Goal: Information Seeking & Learning: Learn about a topic

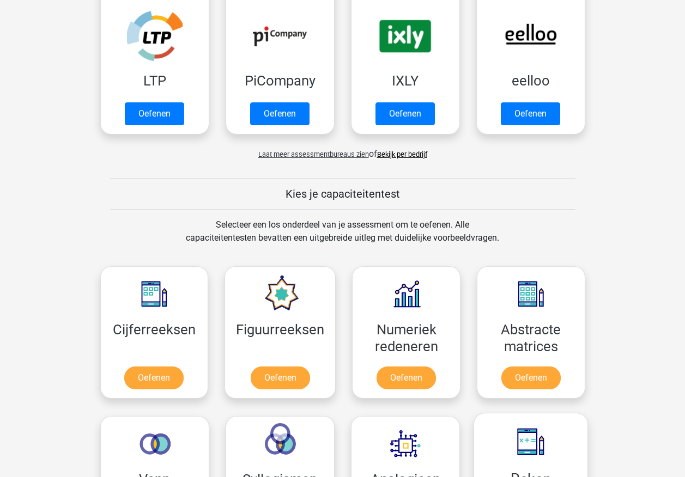
scroll to position [491, 0]
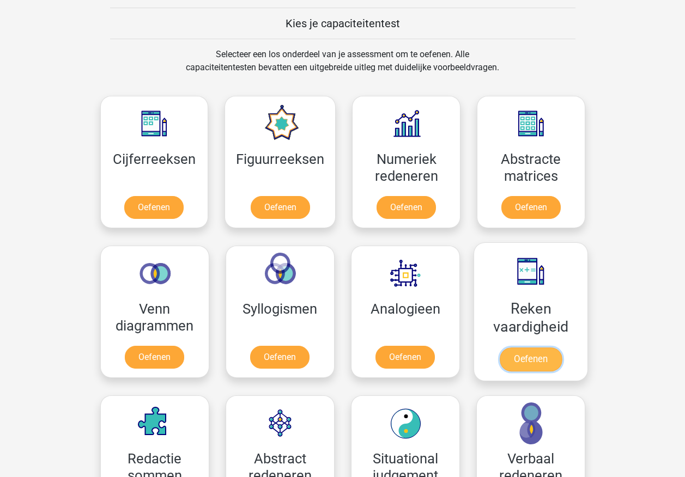
click at [528, 352] on link "Oefenen" at bounding box center [530, 360] width 62 height 24
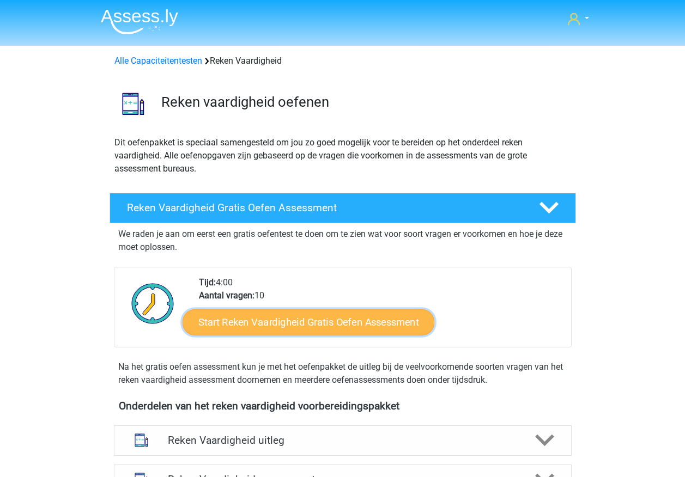
click at [372, 322] on link "Start Reken Vaardigheid Gratis Oefen Assessment" at bounding box center [309, 322] width 252 height 26
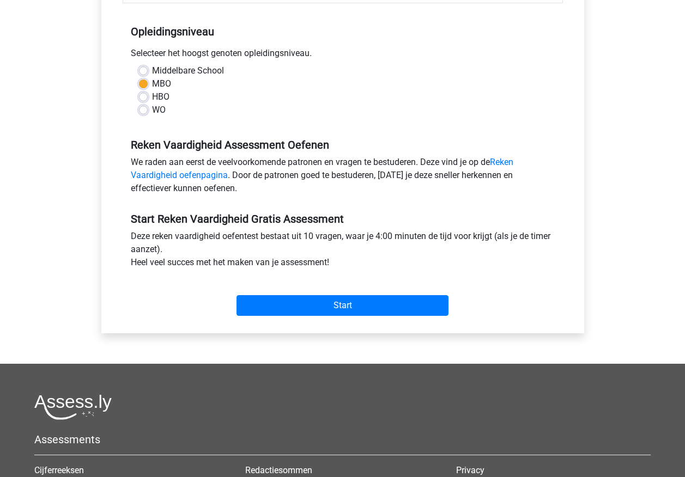
scroll to position [218, 0]
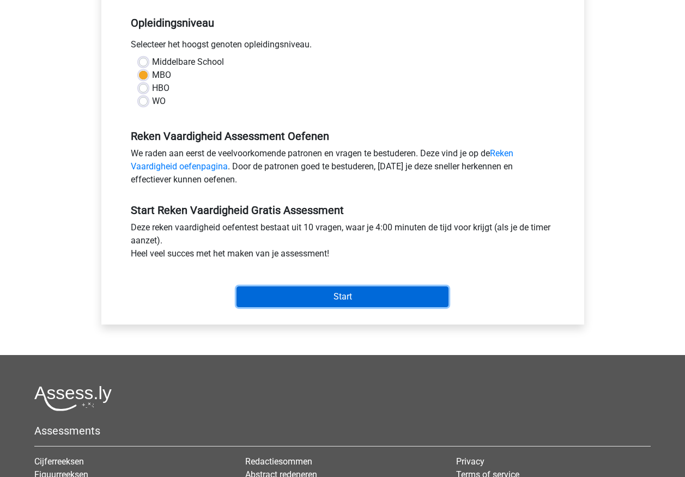
click at [374, 297] on input "Start" at bounding box center [343, 297] width 212 height 21
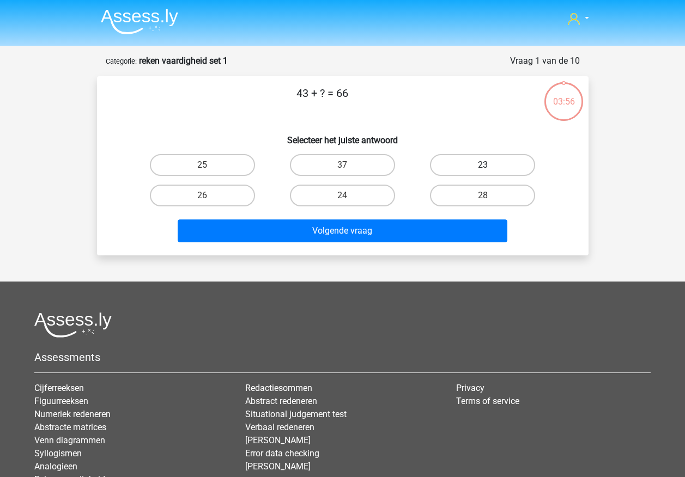
click at [456, 168] on label "23" at bounding box center [482, 165] width 105 height 22
click at [483, 168] on input "23" at bounding box center [486, 168] width 7 height 7
radio input "true"
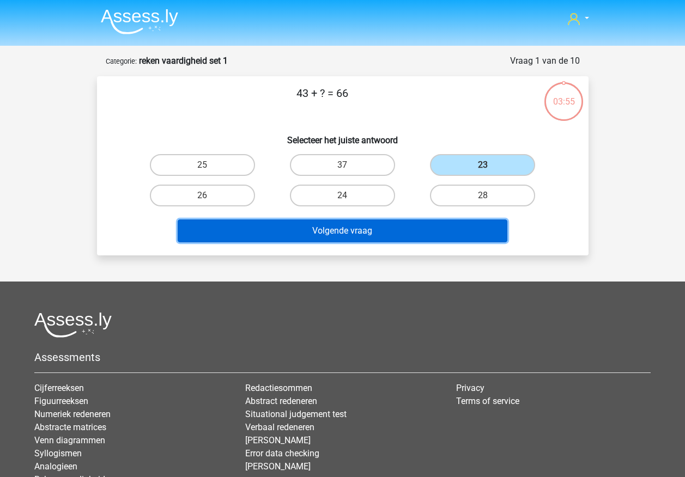
click at [388, 240] on button "Volgende vraag" at bounding box center [343, 231] width 330 height 23
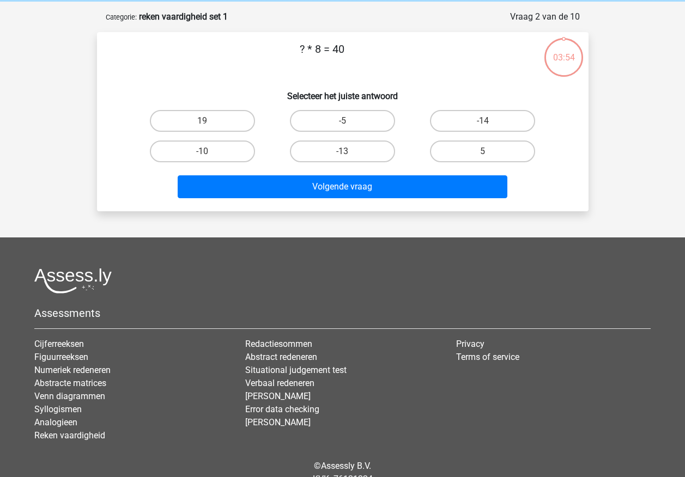
scroll to position [55, 0]
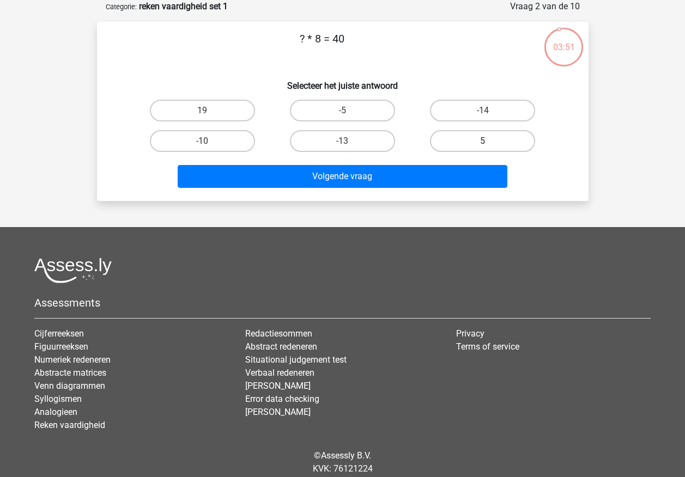
click at [453, 141] on label "5" at bounding box center [482, 141] width 105 height 22
click at [483, 141] on input "5" at bounding box center [486, 144] width 7 height 7
radio input "true"
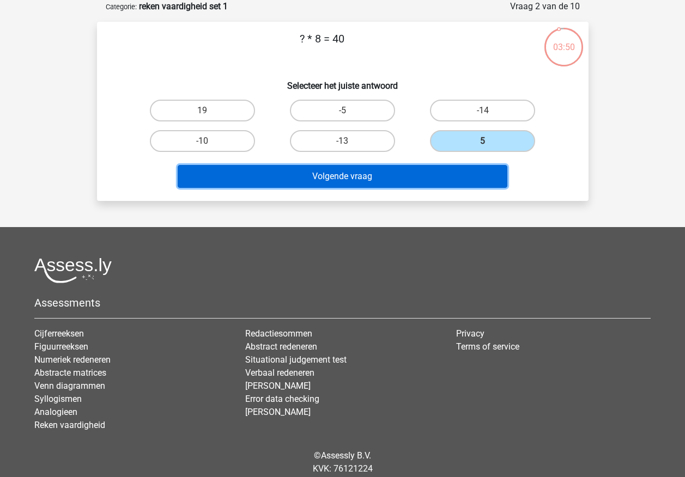
click at [423, 176] on button "Volgende vraag" at bounding box center [343, 176] width 330 height 23
click at [420, 172] on button "Volgende vraag" at bounding box center [343, 176] width 330 height 23
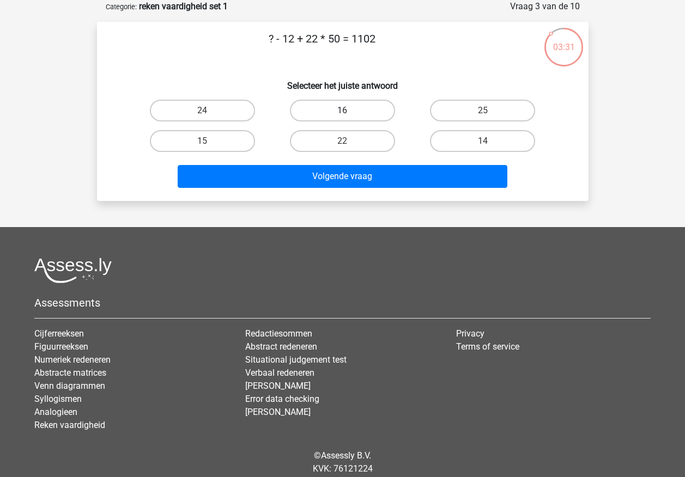
click at [355, 107] on label "16" at bounding box center [342, 111] width 105 height 22
click at [349, 111] on input "16" at bounding box center [345, 114] width 7 height 7
radio input "true"
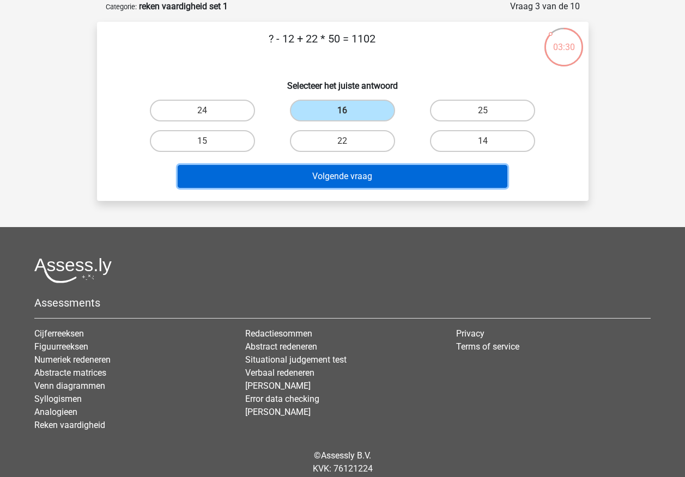
click at [365, 173] on button "Volgende vraag" at bounding box center [343, 176] width 330 height 23
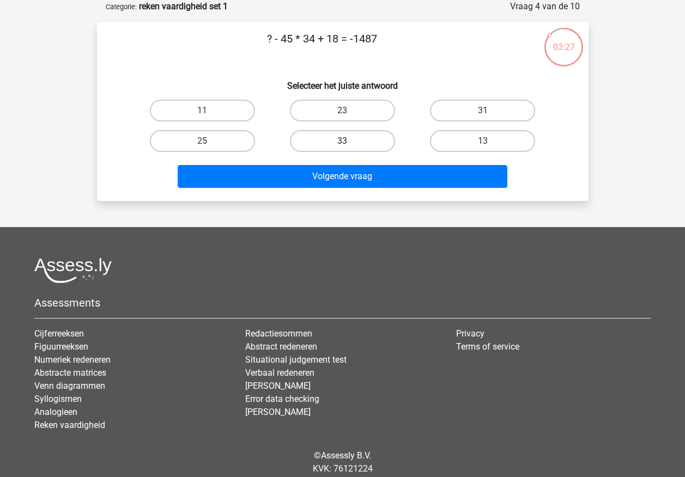
click at [336, 134] on label "33" at bounding box center [342, 141] width 105 height 22
click at [342, 141] on input "33" at bounding box center [345, 144] width 7 height 7
radio input "true"
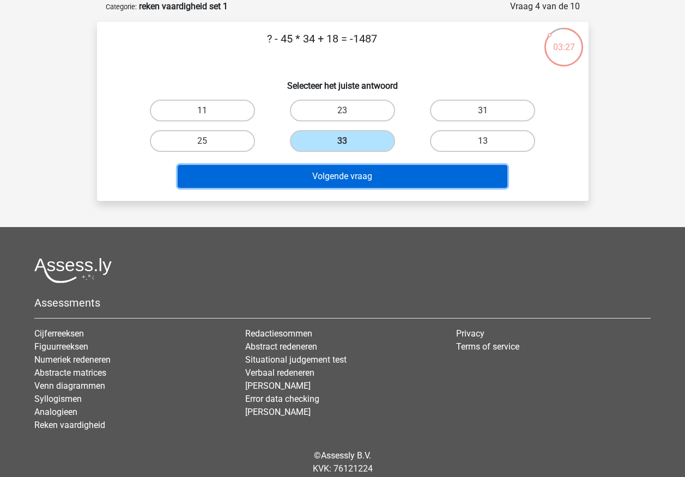
click at [336, 178] on button "Volgende vraag" at bounding box center [343, 176] width 330 height 23
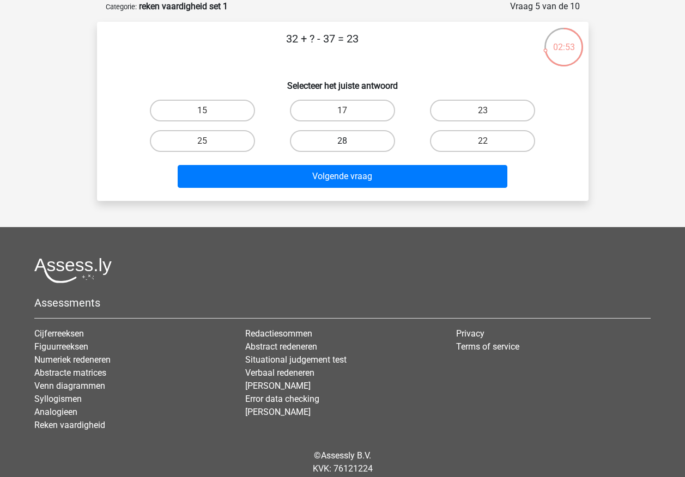
click at [321, 143] on label "28" at bounding box center [342, 141] width 105 height 22
click at [342, 143] on input "28" at bounding box center [345, 144] width 7 height 7
radio input "true"
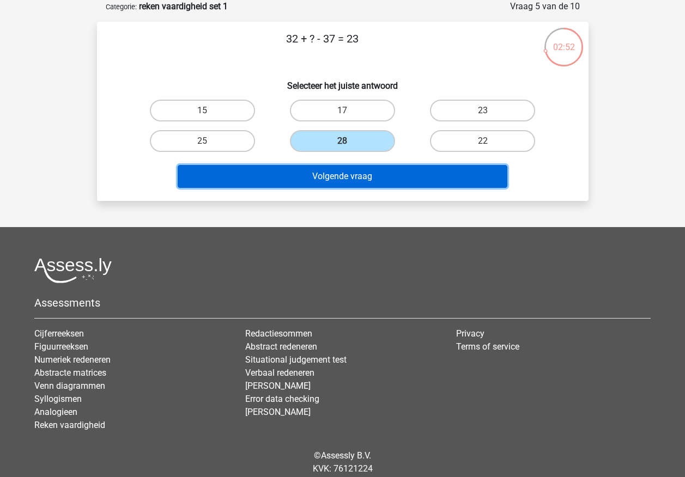
click at [319, 184] on button "Volgende vraag" at bounding box center [343, 176] width 330 height 23
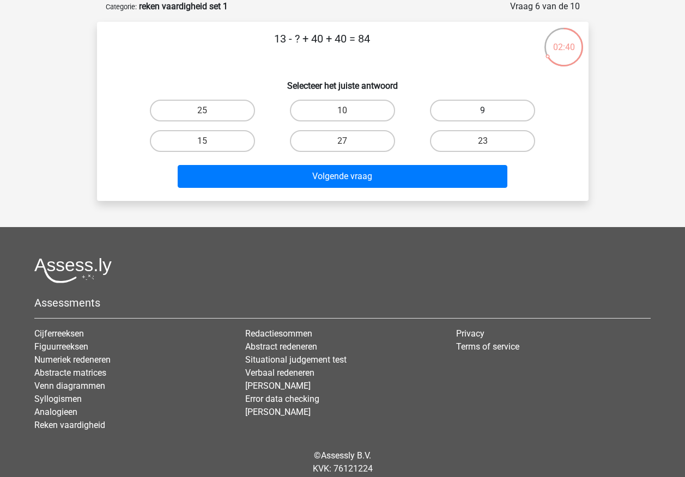
click at [464, 111] on label "9" at bounding box center [482, 111] width 105 height 22
click at [483, 111] on input "9" at bounding box center [486, 114] width 7 height 7
radio input "true"
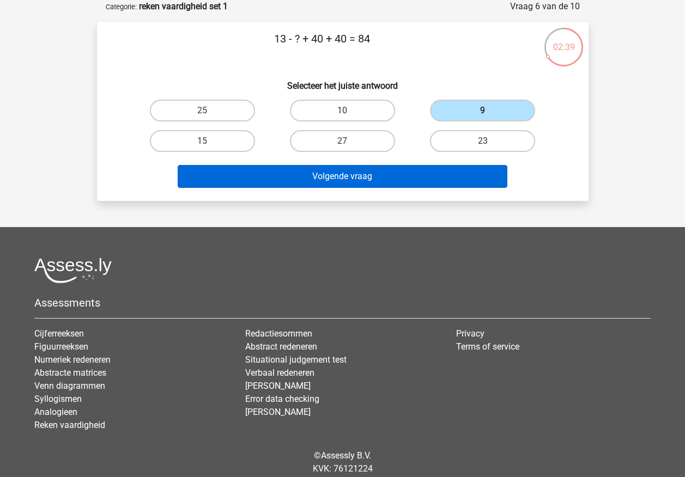
drag, startPoint x: 431, startPoint y: 165, endPoint x: 431, endPoint y: 173, distance: 8.2
click at [431, 171] on div "Volgende vraag" at bounding box center [342, 174] width 457 height 36
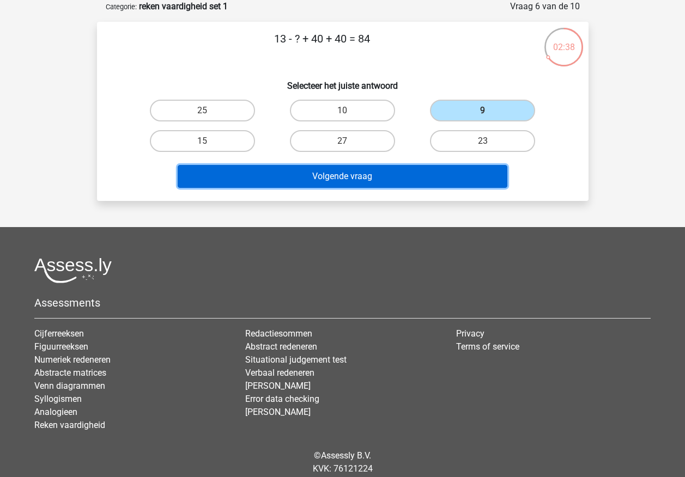
click at [431, 173] on button "Volgende vraag" at bounding box center [343, 176] width 330 height 23
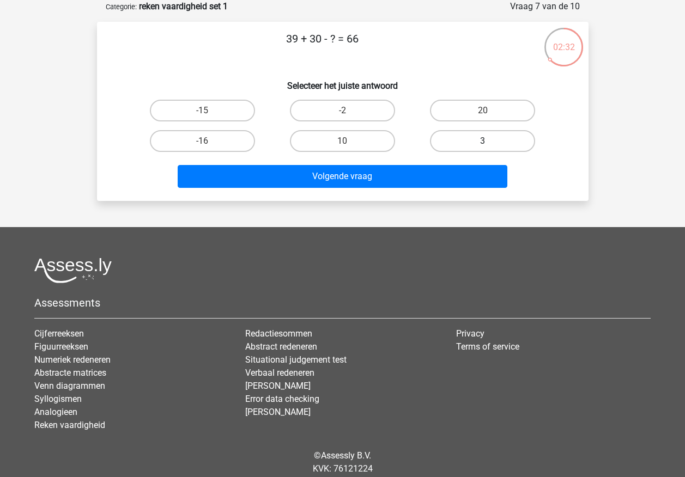
click at [471, 144] on label "3" at bounding box center [482, 141] width 105 height 22
click at [483, 144] on input "3" at bounding box center [486, 144] width 7 height 7
radio input "true"
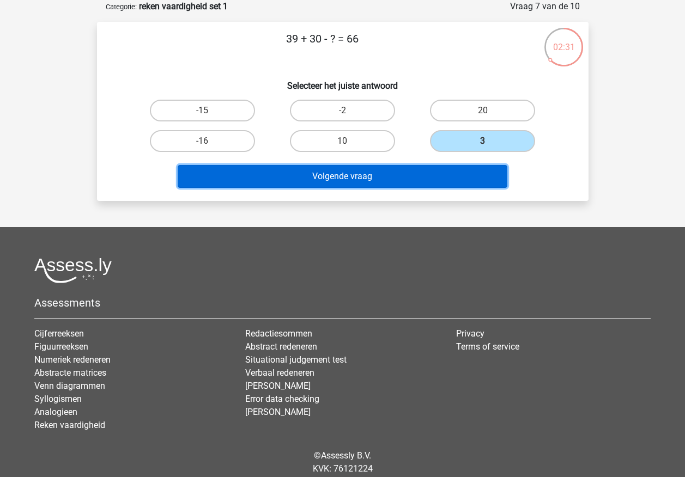
click at [459, 177] on button "Volgende vraag" at bounding box center [343, 176] width 330 height 23
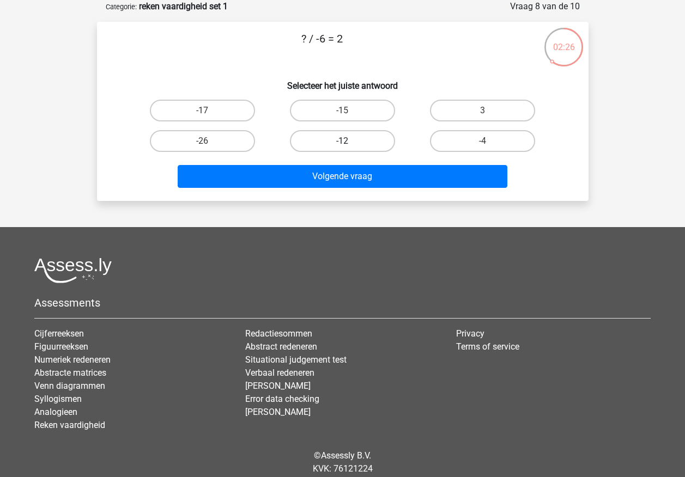
click at [363, 137] on label "-12" at bounding box center [342, 141] width 105 height 22
click at [349, 141] on input "-12" at bounding box center [345, 144] width 7 height 7
radio input "true"
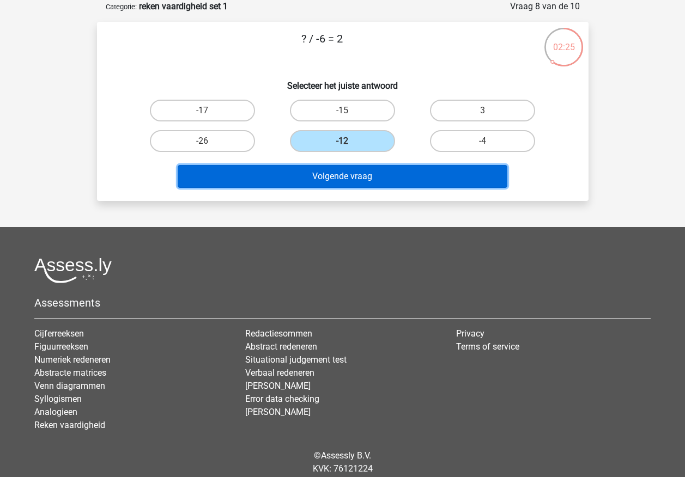
click at [361, 172] on button "Volgende vraag" at bounding box center [343, 176] width 330 height 23
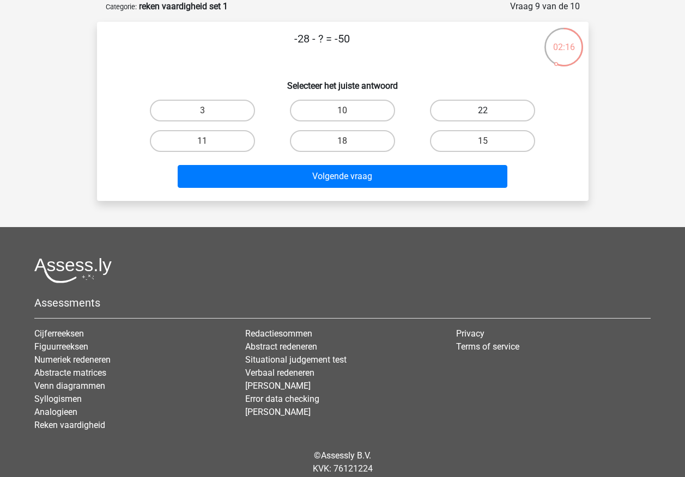
click at [475, 112] on label "22" at bounding box center [482, 111] width 105 height 22
click at [483, 112] on input "22" at bounding box center [486, 114] width 7 height 7
radio input "true"
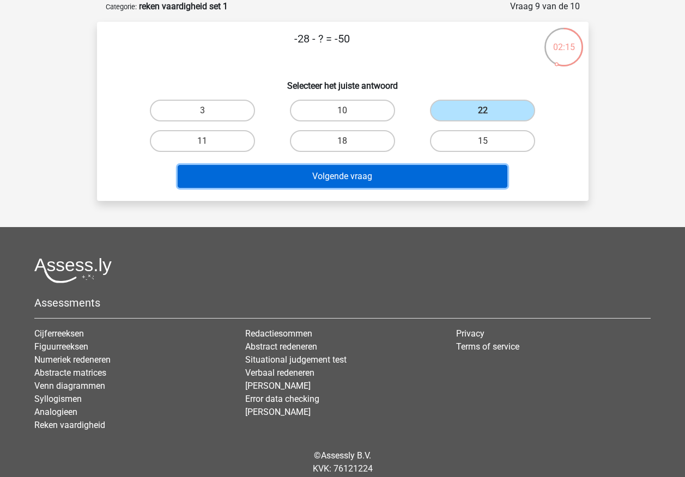
click at [437, 179] on button "Volgende vraag" at bounding box center [343, 176] width 330 height 23
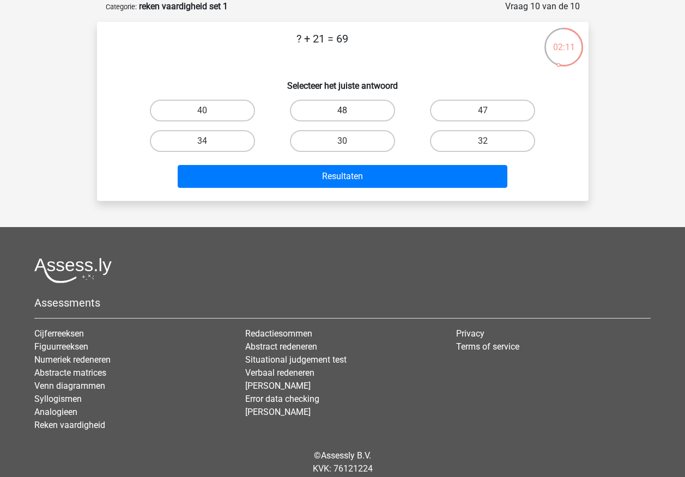
click at [335, 106] on label "48" at bounding box center [342, 111] width 105 height 22
click at [342, 111] on input "48" at bounding box center [345, 114] width 7 height 7
radio input "true"
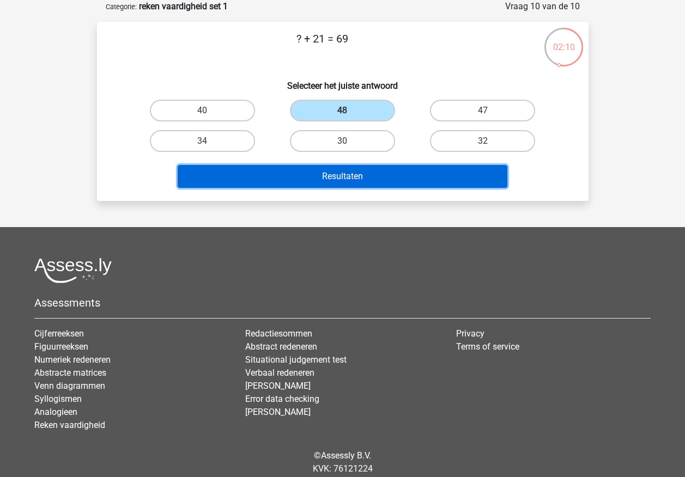
click at [342, 172] on button "Resultaten" at bounding box center [343, 176] width 330 height 23
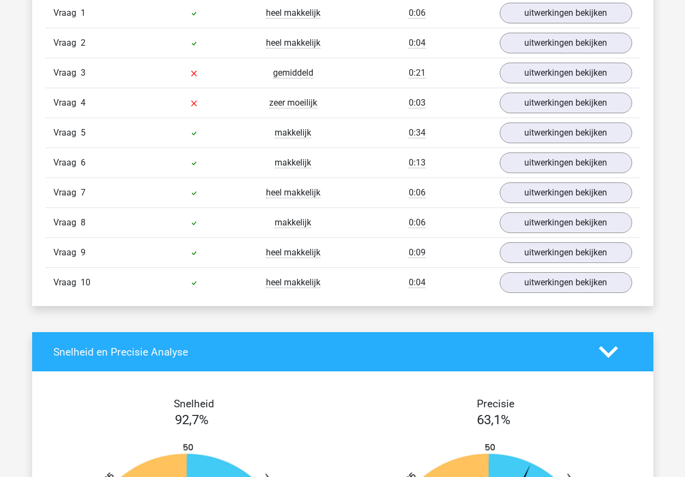
scroll to position [709, 0]
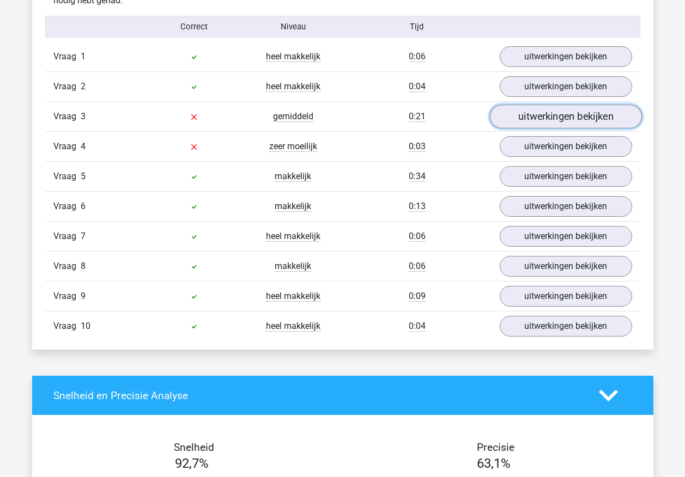
click at [521, 119] on link "uitwerkingen bekijken" at bounding box center [565, 117] width 152 height 24
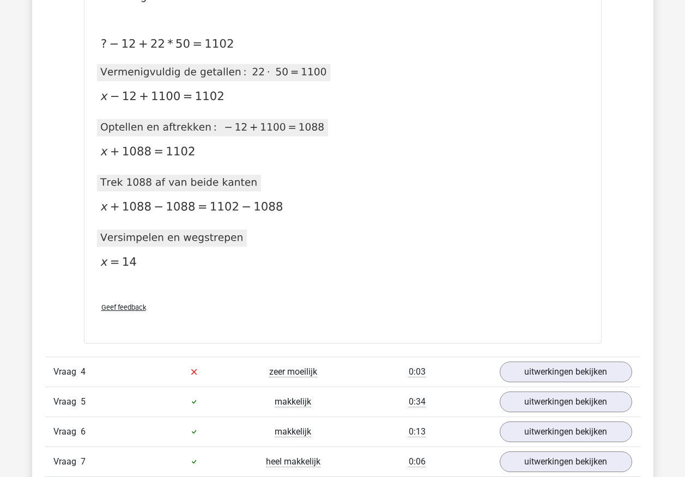
scroll to position [1090, 0]
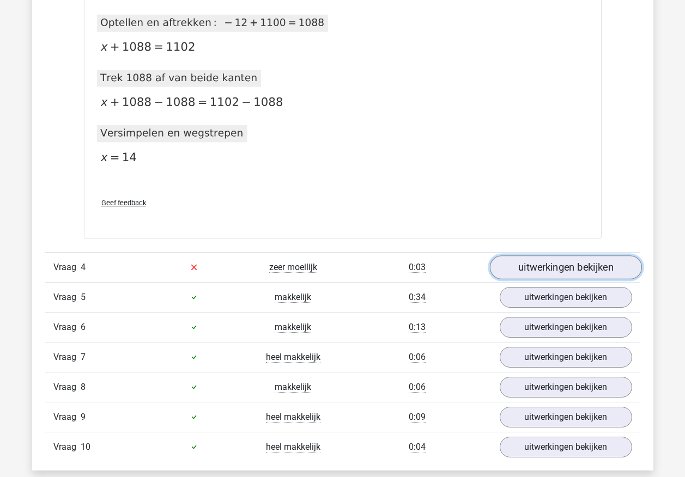
click at [559, 264] on link "uitwerkingen bekijken" at bounding box center [565, 268] width 152 height 24
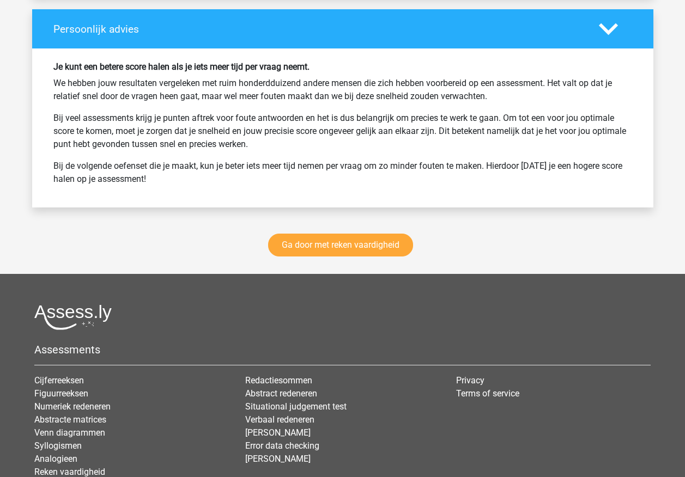
scroll to position [2453, 0]
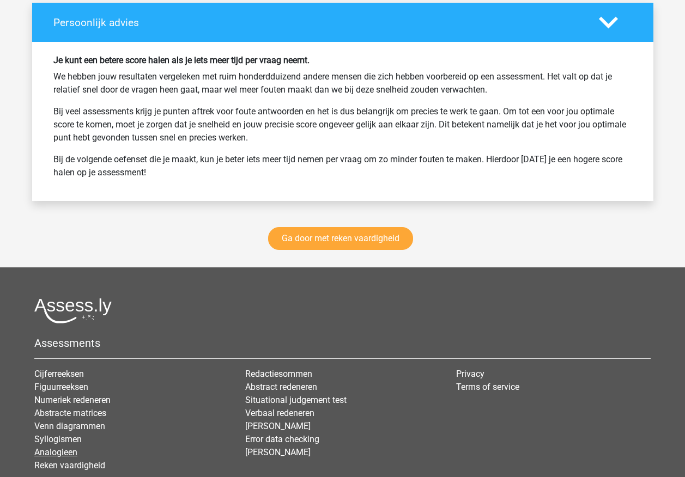
click at [68, 455] on link "Analogieen" at bounding box center [55, 452] width 43 height 10
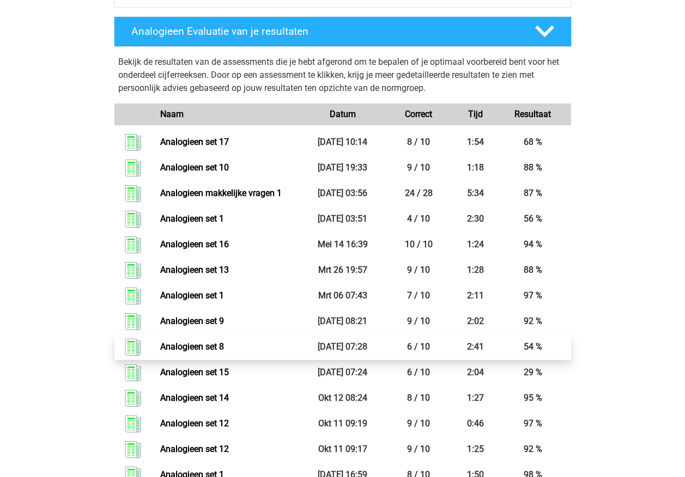
scroll to position [491, 0]
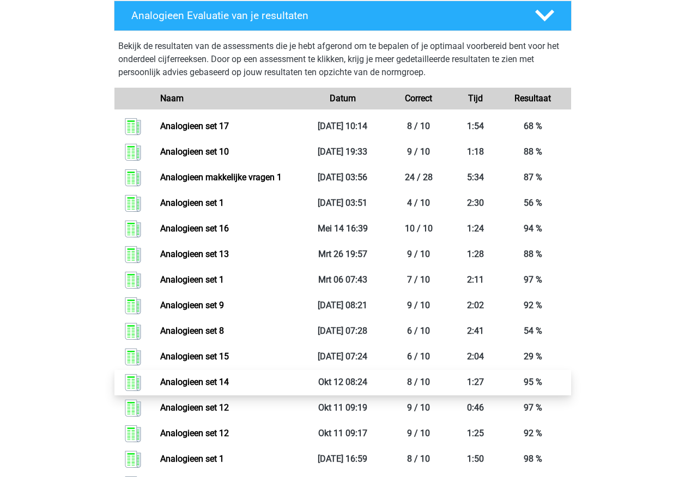
click at [181, 383] on link "Analogieen set 14" at bounding box center [194, 382] width 69 height 10
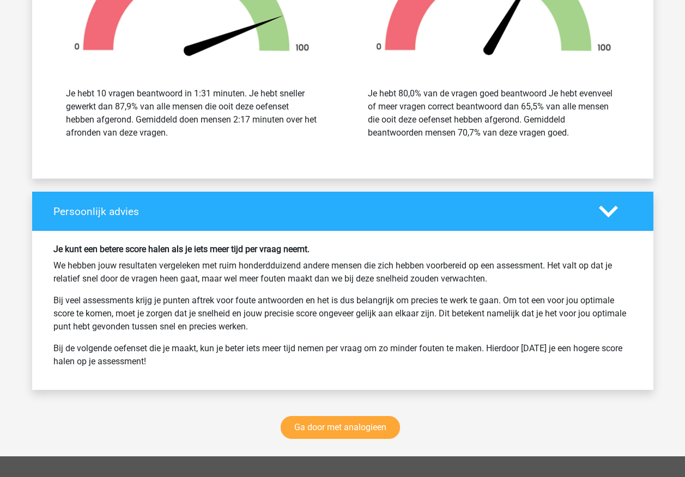
scroll to position [1417, 0]
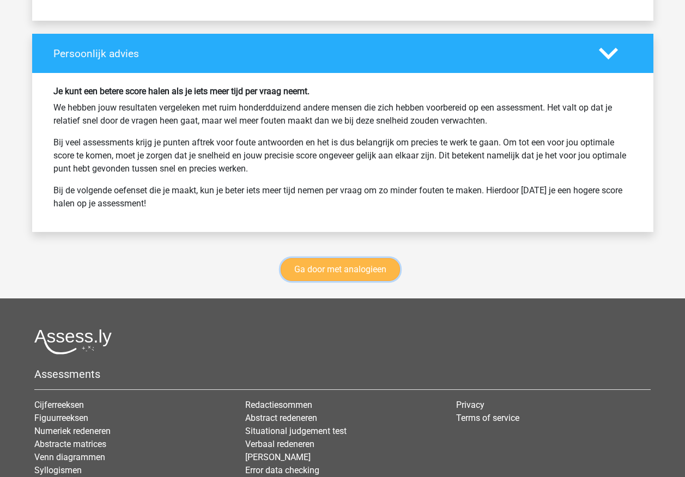
click at [337, 273] on link "Ga door met analogieen" at bounding box center [340, 269] width 119 height 23
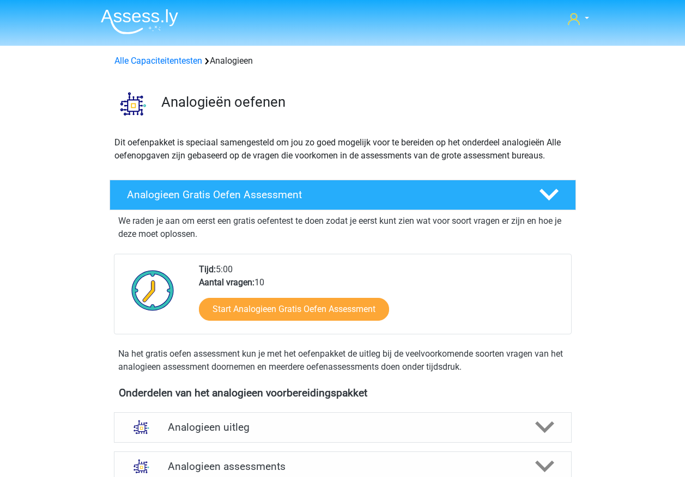
scroll to position [447, 0]
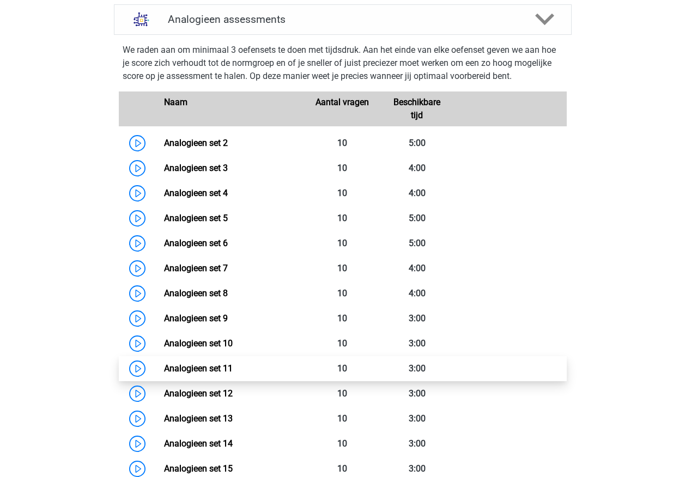
click at [232, 368] on link "Analogieen set 11" at bounding box center [198, 369] width 69 height 10
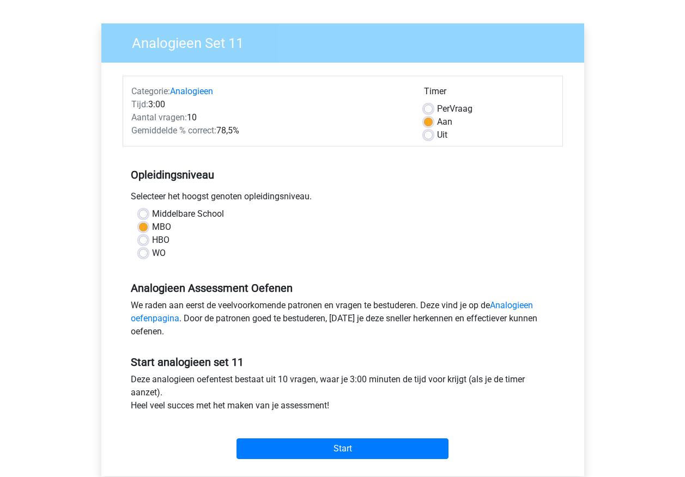
scroll to position [273, 0]
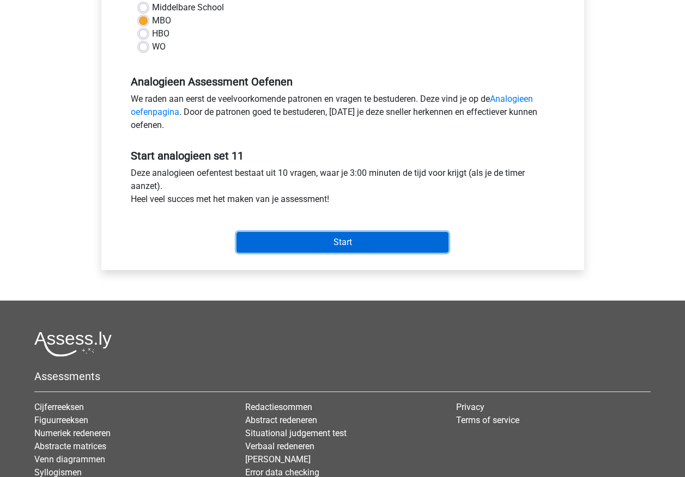
click at [302, 249] on input "Start" at bounding box center [343, 242] width 212 height 21
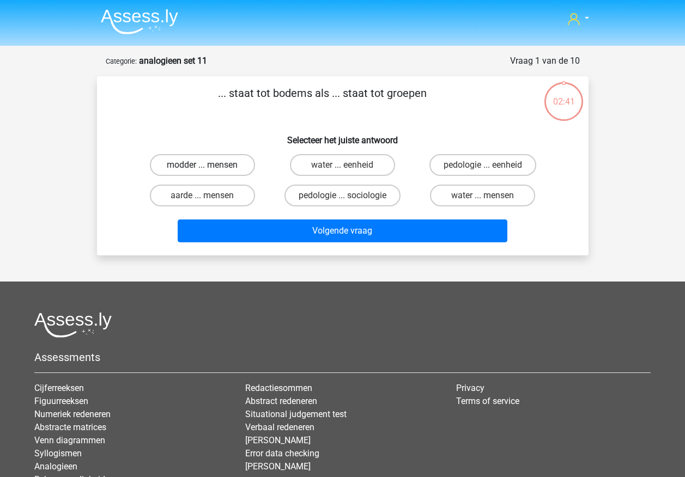
click at [181, 162] on label "modder ... mensen" at bounding box center [202, 165] width 105 height 22
click at [202, 165] on input "modder ... mensen" at bounding box center [205, 168] width 7 height 7
radio input "true"
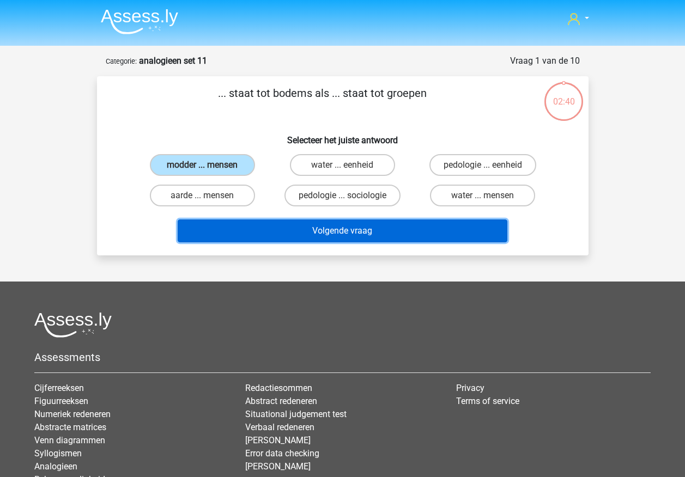
click at [275, 236] on button "Volgende vraag" at bounding box center [343, 231] width 330 height 23
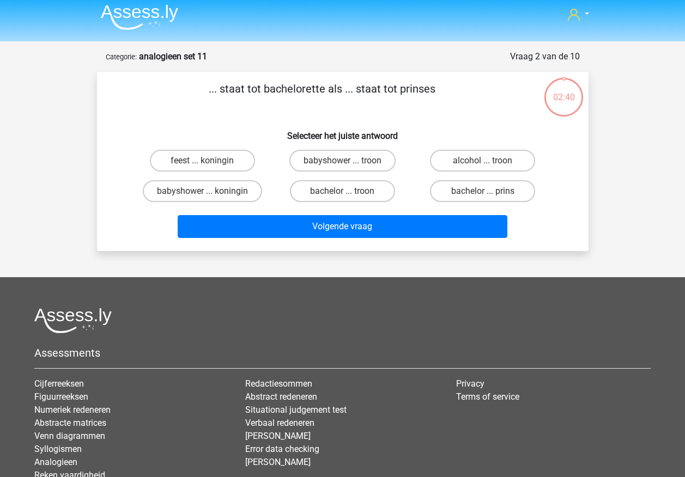
scroll to position [55, 0]
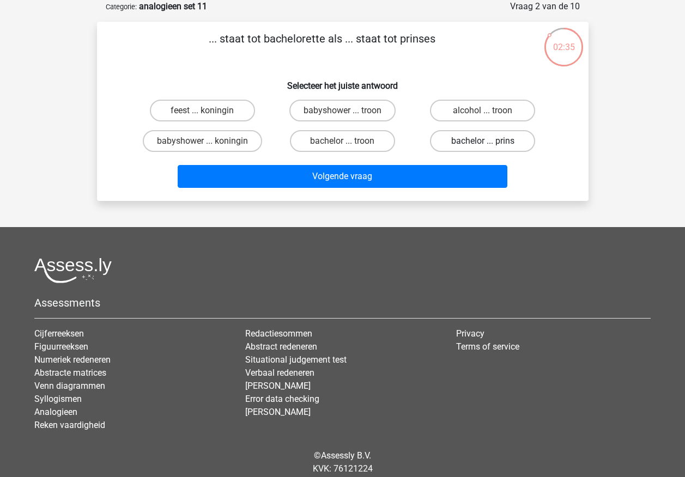
click at [444, 146] on label "bachelor ... prins" at bounding box center [482, 141] width 105 height 22
click at [483, 146] on input "bachelor ... prins" at bounding box center [486, 144] width 7 height 7
radio input "true"
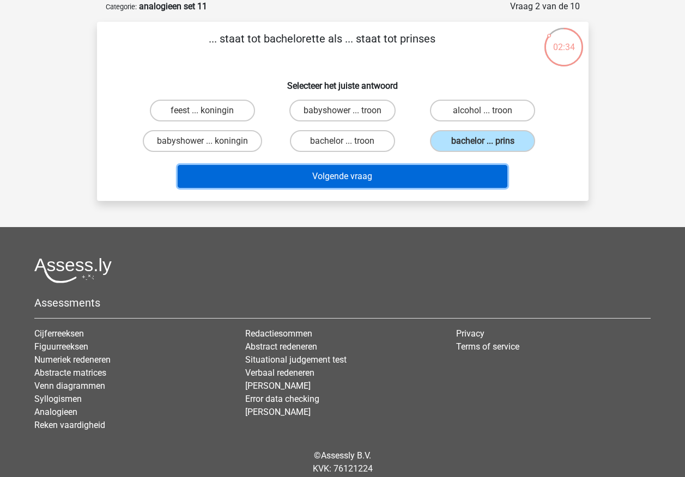
click at [421, 187] on button "Volgende vraag" at bounding box center [343, 176] width 330 height 23
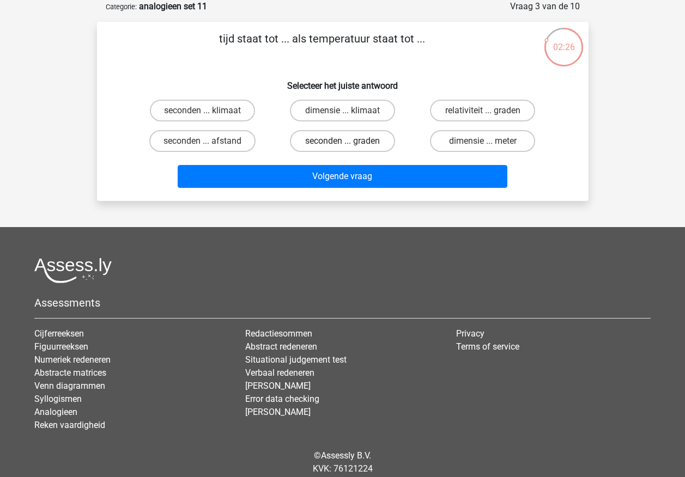
click at [372, 141] on label "seconden ... graden" at bounding box center [342, 141] width 105 height 22
click at [349, 141] on input "seconden ... graden" at bounding box center [345, 144] width 7 height 7
radio input "true"
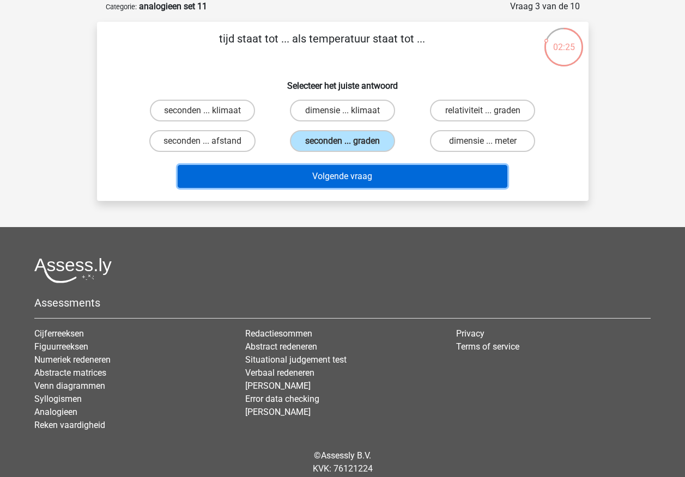
click at [375, 177] on button "Volgende vraag" at bounding box center [343, 176] width 330 height 23
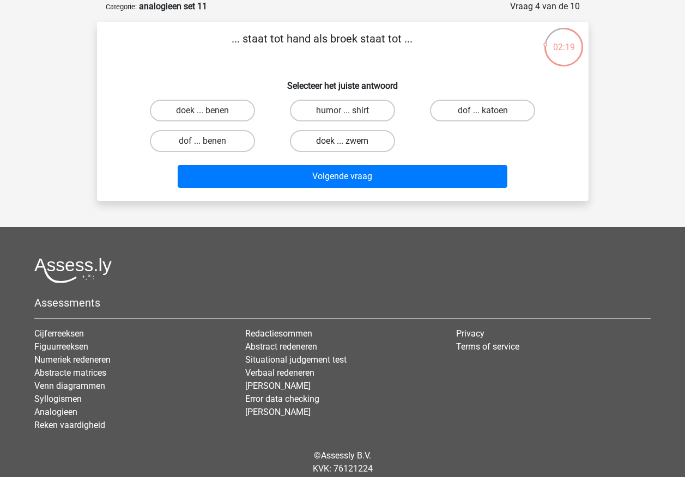
click at [326, 146] on label "doek ... zwem" at bounding box center [342, 141] width 105 height 22
click at [342, 146] on input "doek ... zwem" at bounding box center [345, 144] width 7 height 7
radio input "true"
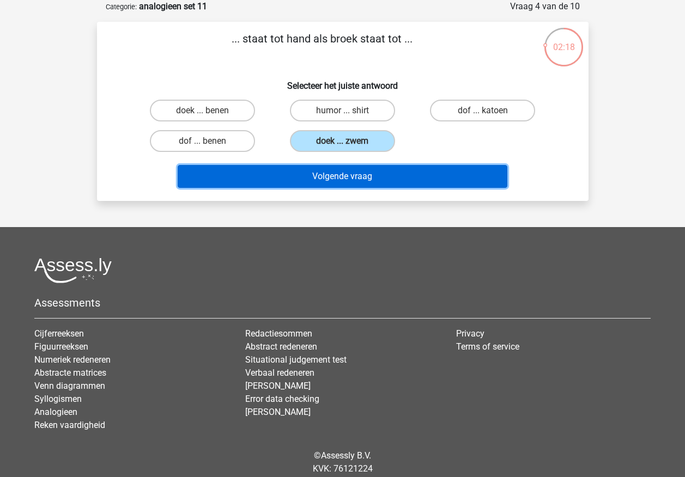
click at [329, 184] on button "Volgende vraag" at bounding box center [343, 176] width 330 height 23
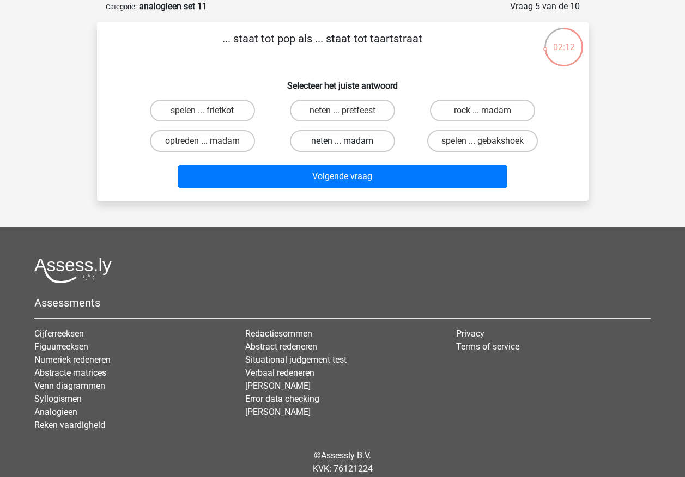
click at [335, 139] on label "neten ... madam" at bounding box center [342, 141] width 105 height 22
click at [342, 141] on input "neten ... madam" at bounding box center [345, 144] width 7 height 7
radio input "true"
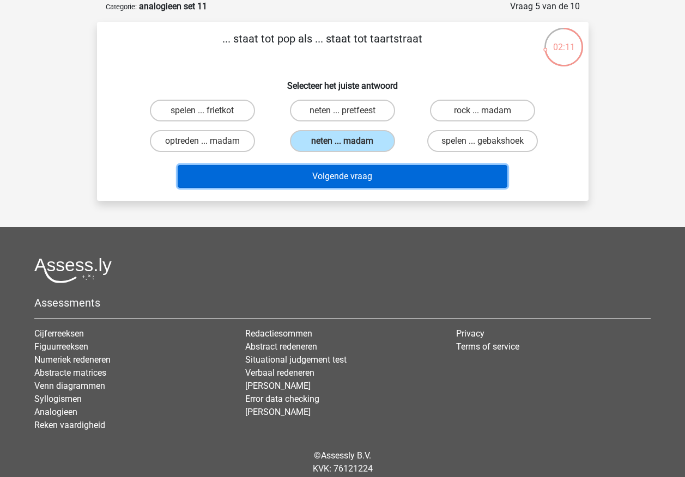
click at [335, 183] on button "Volgende vraag" at bounding box center [343, 176] width 330 height 23
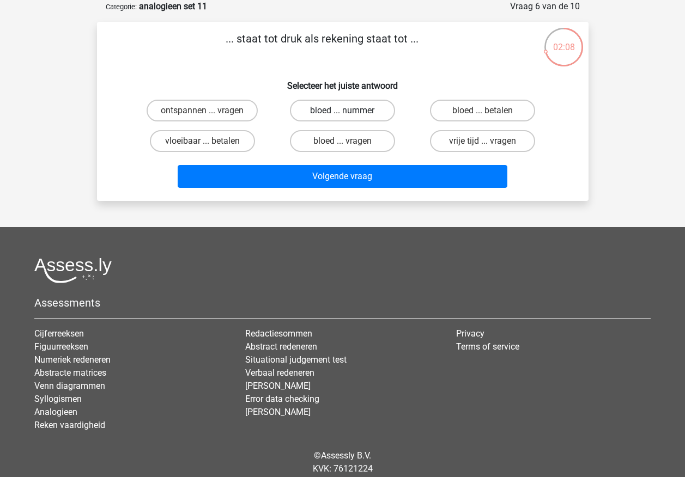
click at [331, 112] on label "bloed ... nummer" at bounding box center [342, 111] width 105 height 22
click at [342, 112] on input "bloed ... nummer" at bounding box center [345, 114] width 7 height 7
radio input "true"
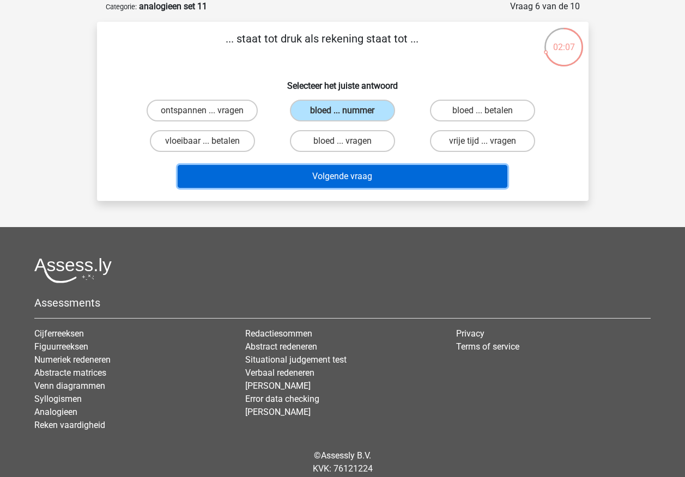
click at [334, 181] on button "Volgende vraag" at bounding box center [343, 176] width 330 height 23
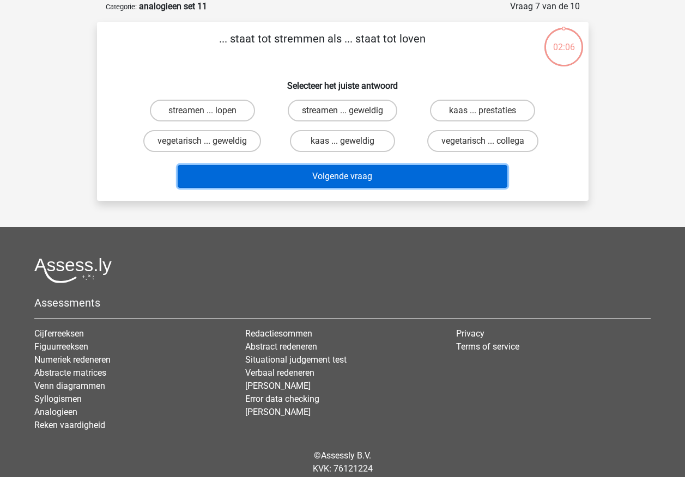
click at [334, 181] on button "Volgende vraag" at bounding box center [343, 176] width 330 height 23
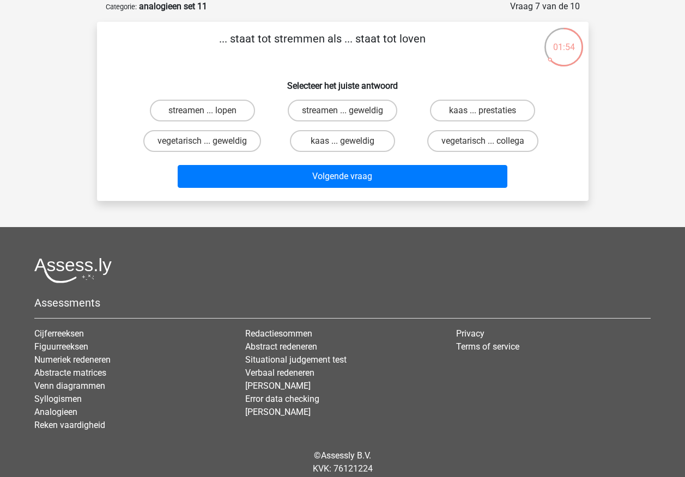
click at [583, 160] on div "... staat tot stremmen als ... staat tot loven Selecteer het juiste antwoord st…" at bounding box center [342, 112] width 483 height 162
click at [175, 108] on label "streamen ... lopen" at bounding box center [202, 111] width 105 height 22
click at [202, 111] on input "streamen ... lopen" at bounding box center [205, 114] width 7 height 7
radio input "true"
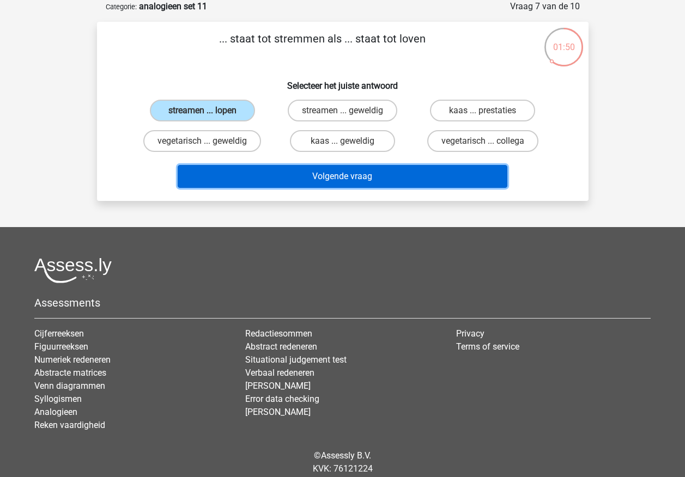
click at [216, 183] on button "Volgende vraag" at bounding box center [343, 176] width 330 height 23
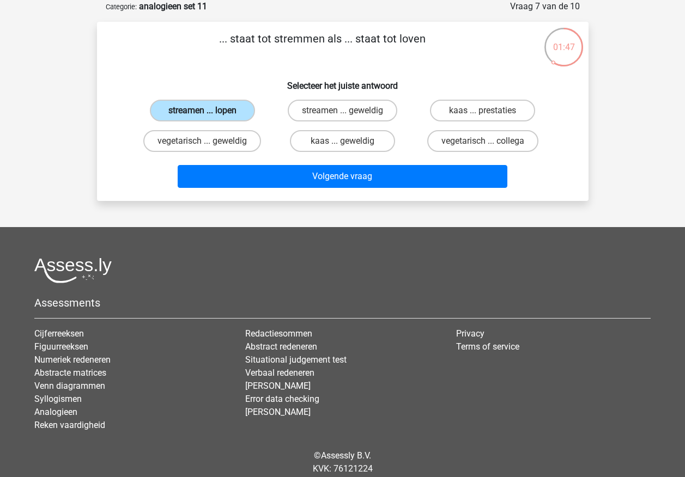
click at [223, 110] on label "streamen ... lopen" at bounding box center [202, 111] width 105 height 22
click at [209, 111] on input "streamen ... lopen" at bounding box center [205, 114] width 7 height 7
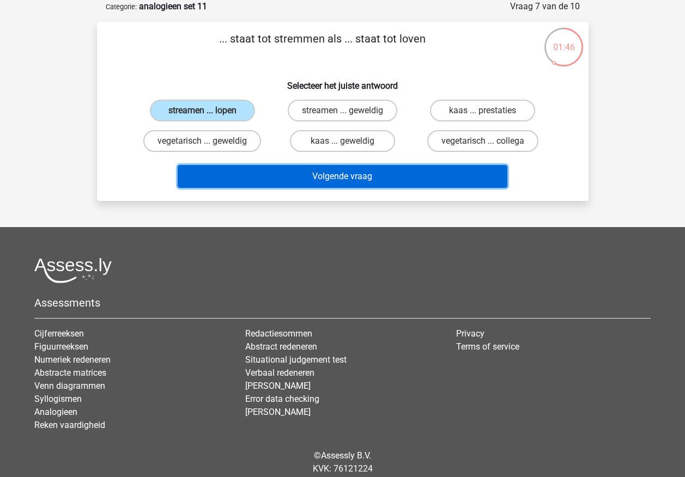
click at [241, 177] on button "Volgende vraag" at bounding box center [343, 176] width 330 height 23
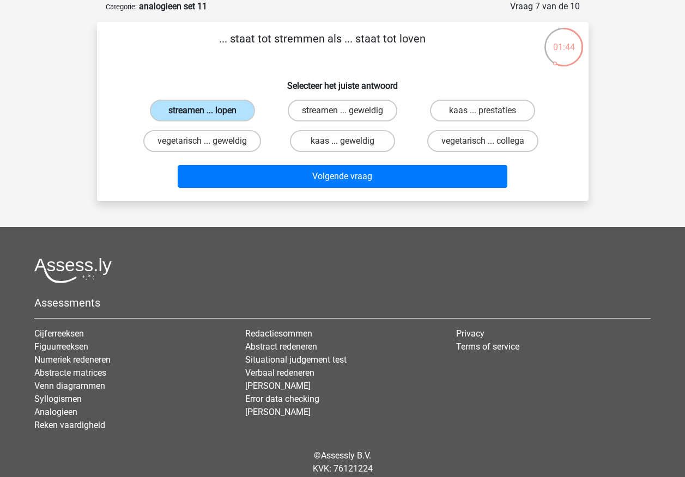
click at [196, 109] on label "streamen ... lopen" at bounding box center [202, 111] width 105 height 22
click at [202, 111] on input "streamen ... lopen" at bounding box center [205, 114] width 7 height 7
click at [176, 108] on label "streamen ... lopen" at bounding box center [202, 111] width 105 height 22
click at [202, 111] on input "streamen ... lopen" at bounding box center [205, 114] width 7 height 7
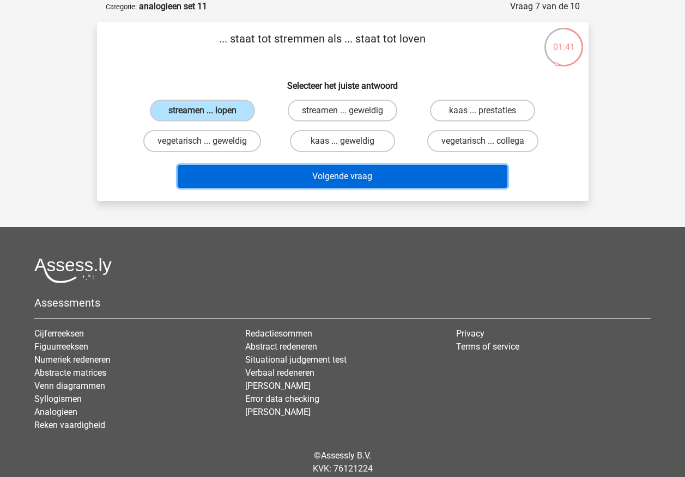
click at [201, 181] on button "Volgende vraag" at bounding box center [343, 176] width 330 height 23
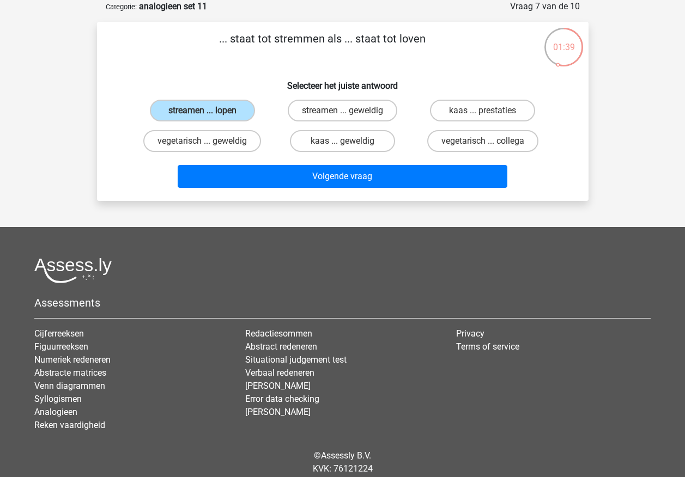
click at [265, 106] on div "streamen ... lopen" at bounding box center [202, 111] width 131 height 22
click at [151, 143] on label "vegetarisch ... geweldig" at bounding box center [202, 141] width 118 height 22
click at [202, 143] on input "vegetarisch ... geweldig" at bounding box center [205, 144] width 7 height 7
radio input "true"
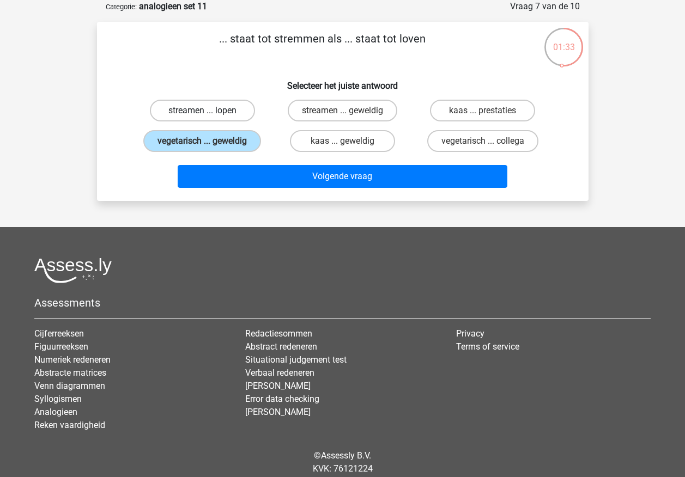
click at [167, 121] on label "streamen ... lopen" at bounding box center [202, 111] width 105 height 22
click at [202, 118] on input "streamen ... lopen" at bounding box center [205, 114] width 7 height 7
radio input "true"
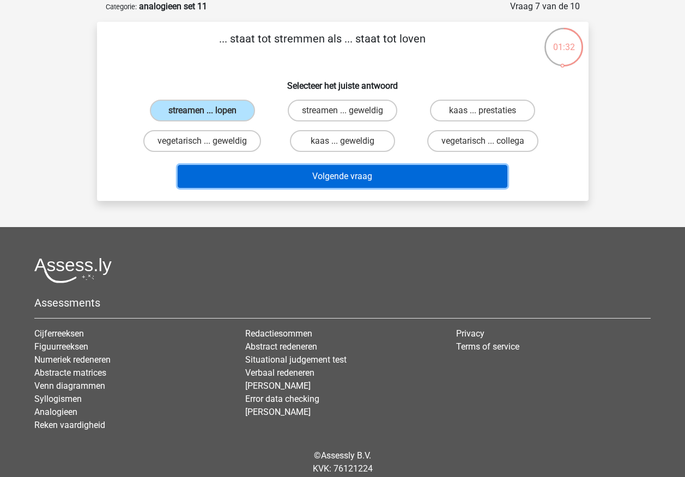
click at [227, 180] on button "Volgende vraag" at bounding box center [343, 176] width 330 height 23
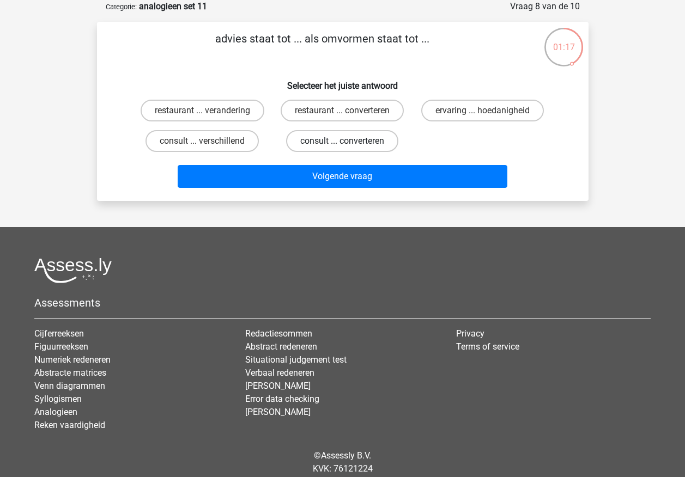
click at [337, 148] on label "consult ... converteren" at bounding box center [342, 141] width 112 height 22
click at [342, 148] on input "consult ... converteren" at bounding box center [345, 144] width 7 height 7
radio input "true"
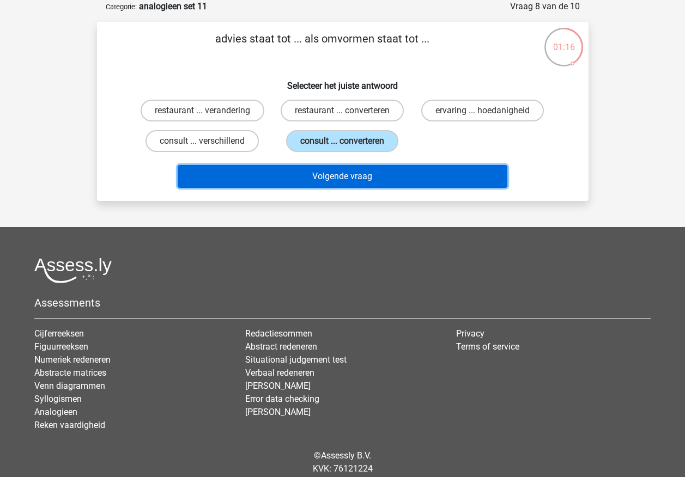
click at [341, 180] on button "Volgende vraag" at bounding box center [343, 176] width 330 height 23
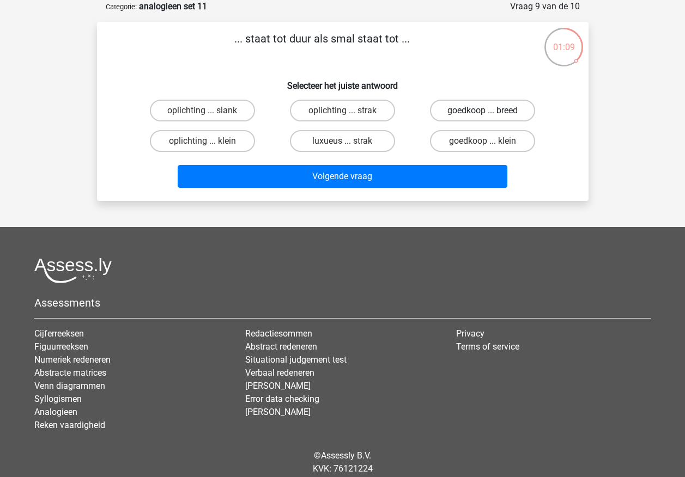
click at [458, 111] on label "goedkoop ... breed" at bounding box center [482, 111] width 105 height 22
click at [483, 111] on input "goedkoop ... breed" at bounding box center [486, 114] width 7 height 7
radio input "true"
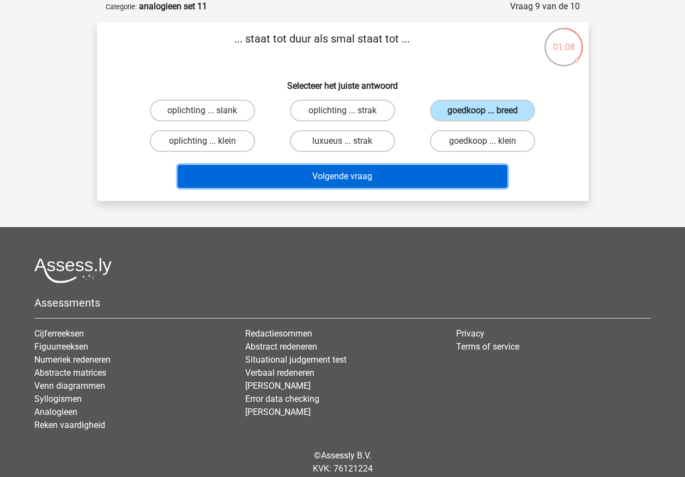
click at [439, 179] on button "Volgende vraag" at bounding box center [343, 176] width 330 height 23
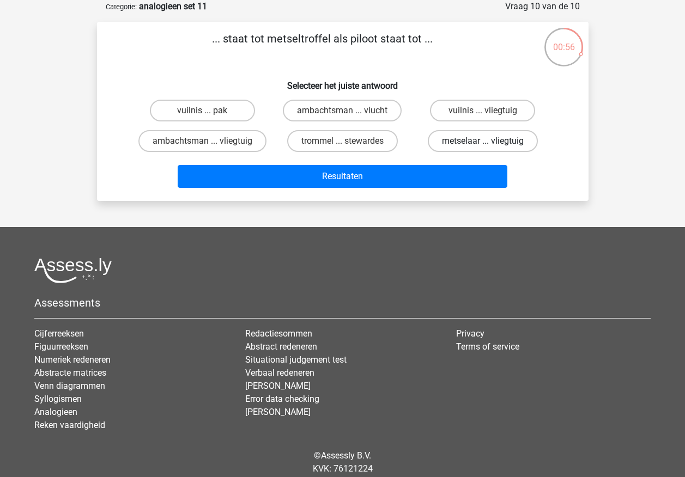
click at [449, 142] on label "metselaar ... vliegtuig" at bounding box center [483, 141] width 110 height 22
click at [483, 142] on input "metselaar ... vliegtuig" at bounding box center [486, 144] width 7 height 7
radio input "true"
click at [449, 142] on label "metselaar ... vliegtuig" at bounding box center [483, 141] width 110 height 22
click at [483, 142] on input "metselaar ... vliegtuig" at bounding box center [486, 144] width 7 height 7
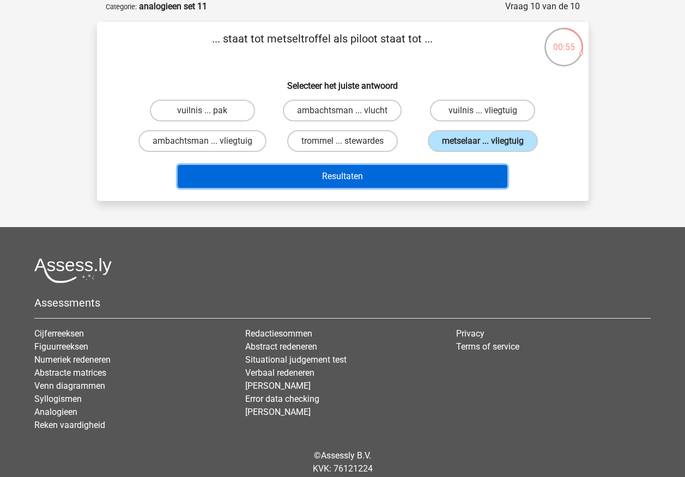
click at [429, 183] on button "Resultaten" at bounding box center [343, 176] width 330 height 23
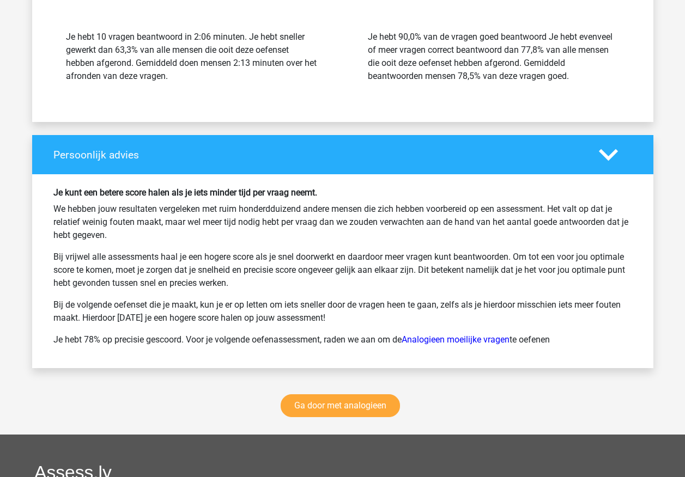
scroll to position [1417, 0]
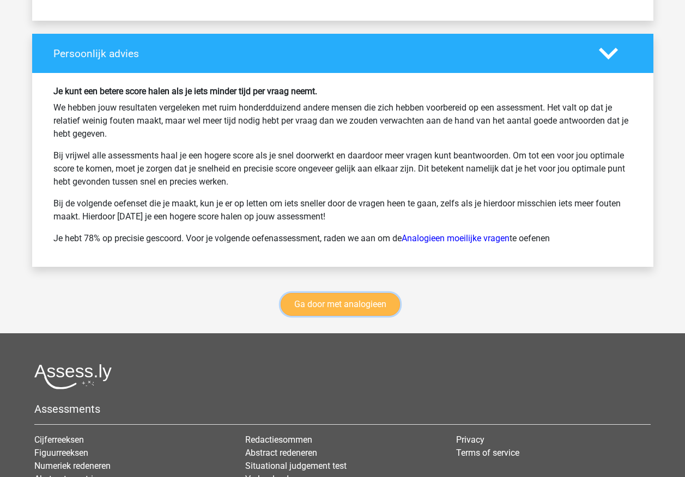
click at [343, 307] on link "Ga door met analogieen" at bounding box center [340, 304] width 119 height 23
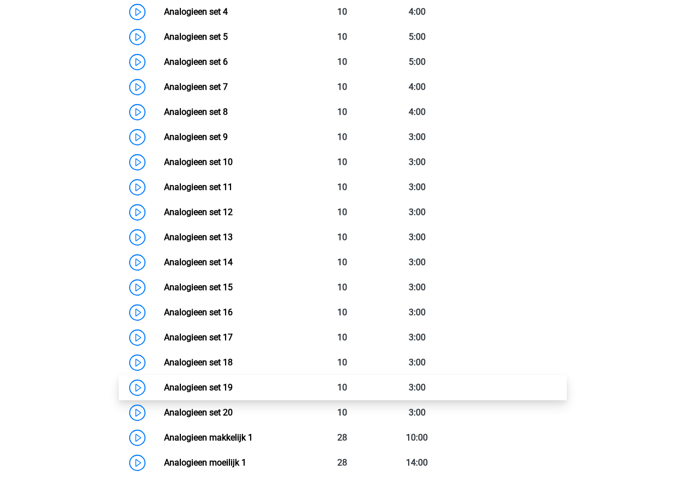
scroll to position [665, 0]
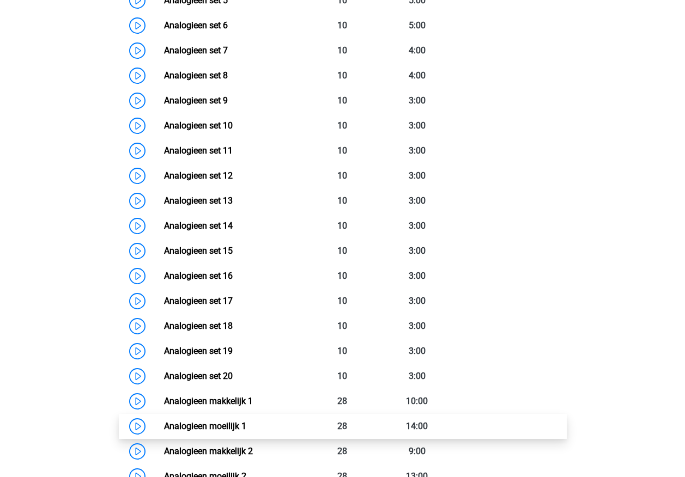
click at [229, 421] on link "Analogieen moeilijk 1" at bounding box center [205, 426] width 82 height 10
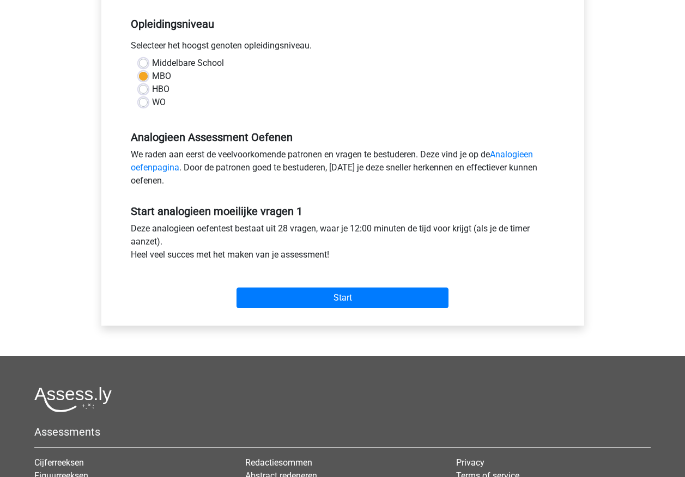
scroll to position [218, 0]
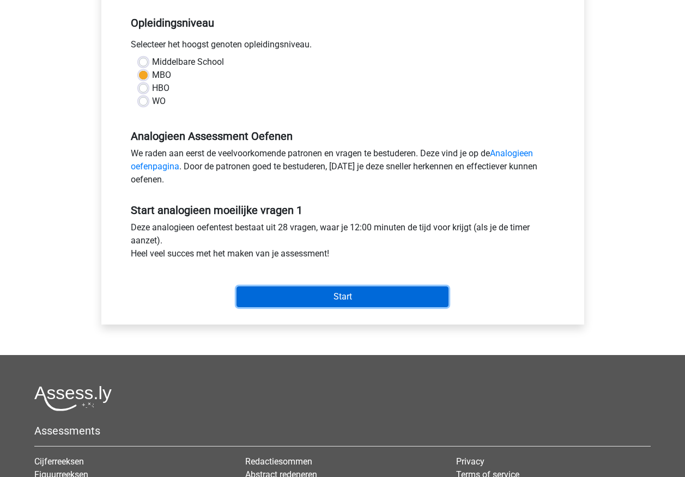
click at [311, 299] on input "Start" at bounding box center [343, 297] width 212 height 21
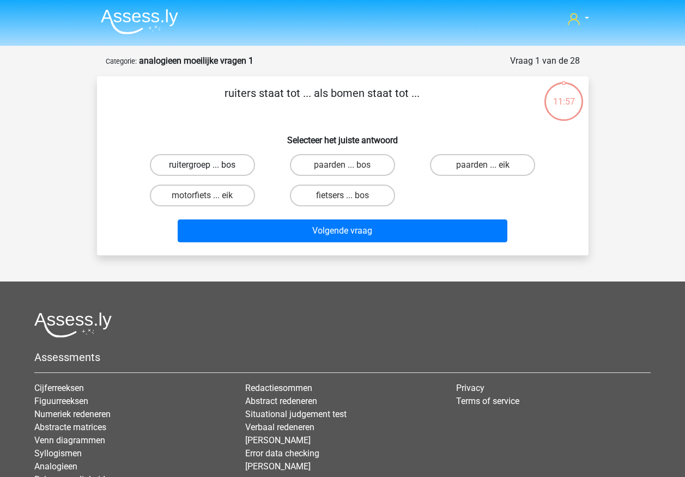
click at [226, 167] on label "ruitergroep ... bos" at bounding box center [202, 165] width 105 height 22
click at [209, 167] on input "ruitergroep ... bos" at bounding box center [205, 168] width 7 height 7
radio input "true"
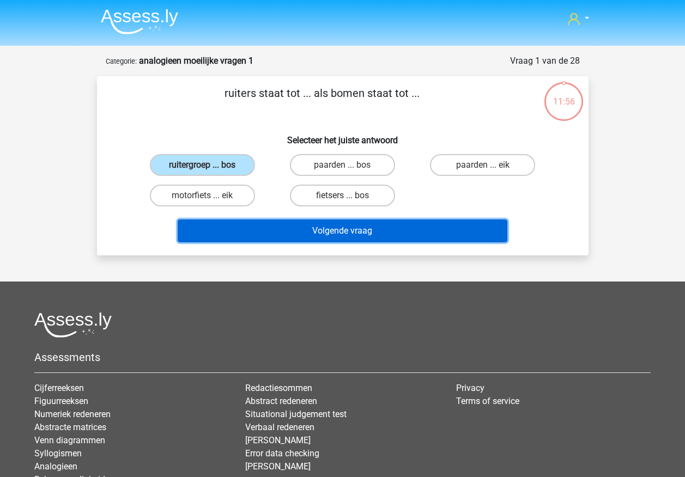
click at [249, 237] on button "Volgende vraag" at bounding box center [343, 231] width 330 height 23
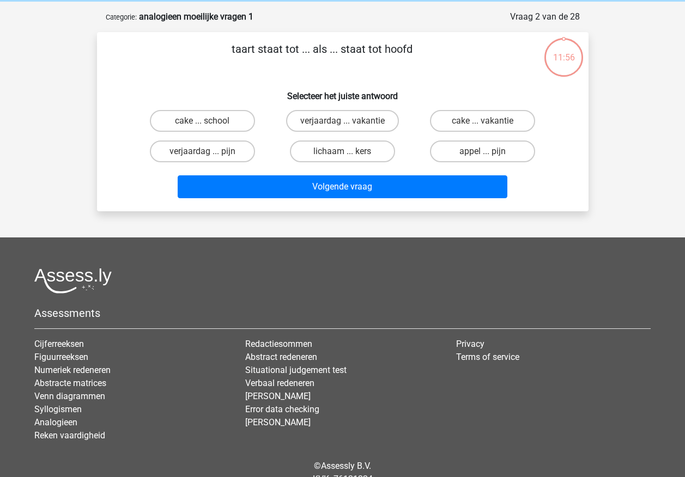
scroll to position [55, 0]
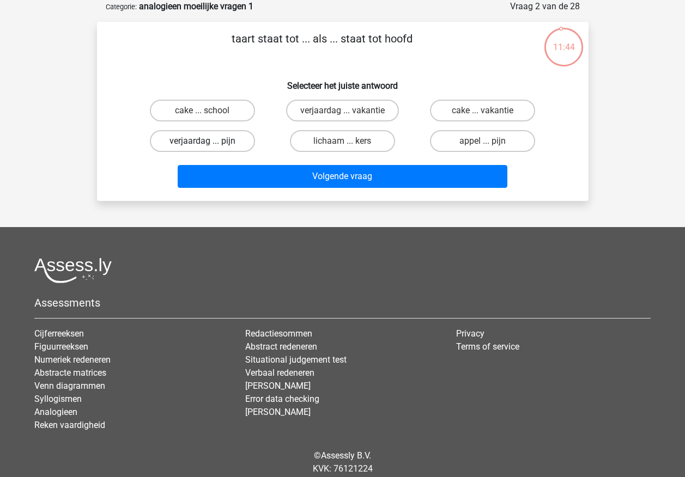
click at [192, 148] on label "verjaardag ... pijn" at bounding box center [202, 141] width 105 height 22
click at [202, 148] on input "verjaardag ... pijn" at bounding box center [205, 144] width 7 height 7
radio input "true"
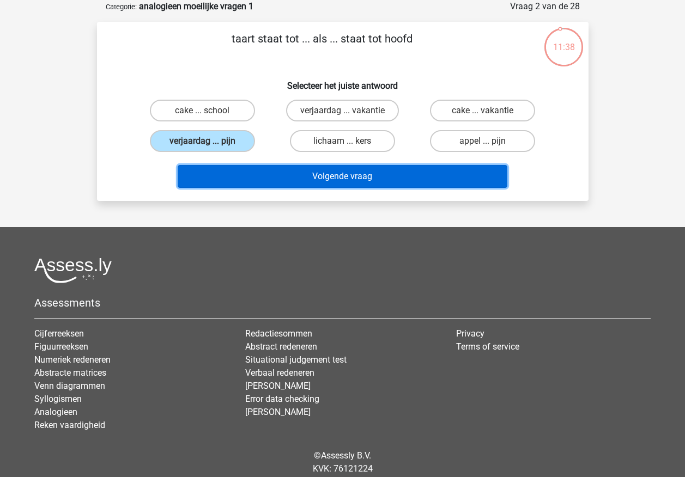
click at [260, 172] on button "Volgende vraag" at bounding box center [343, 176] width 330 height 23
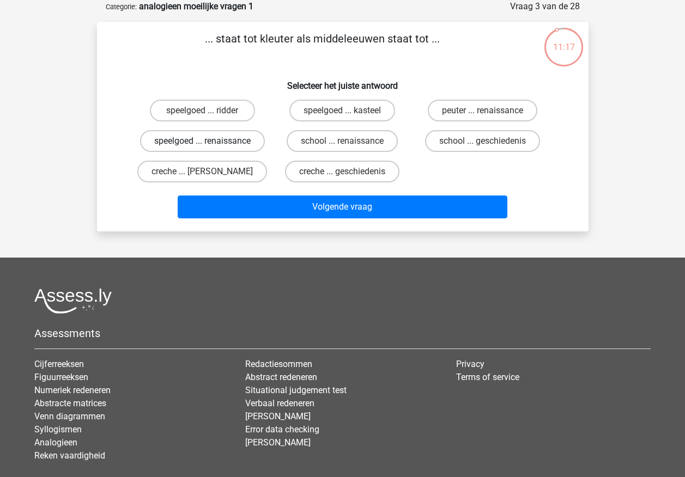
click at [241, 142] on label "speelgoed ... renaissance" at bounding box center [202, 141] width 125 height 22
click at [209, 142] on input "speelgoed ... renaissance" at bounding box center [205, 144] width 7 height 7
radio input "true"
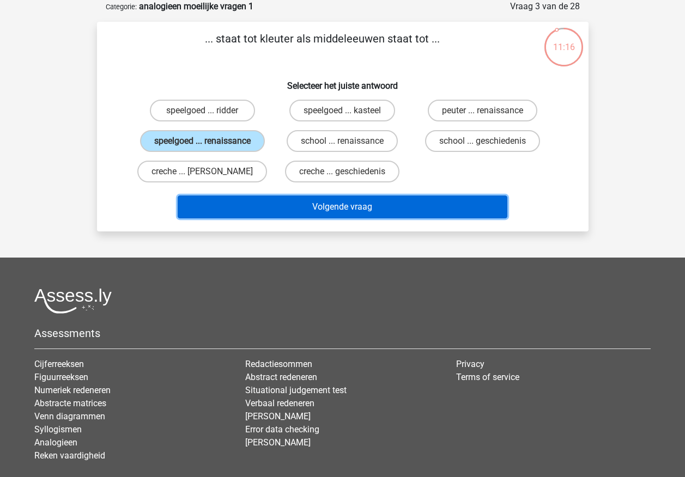
click at [281, 211] on button "Volgende vraag" at bounding box center [343, 207] width 330 height 23
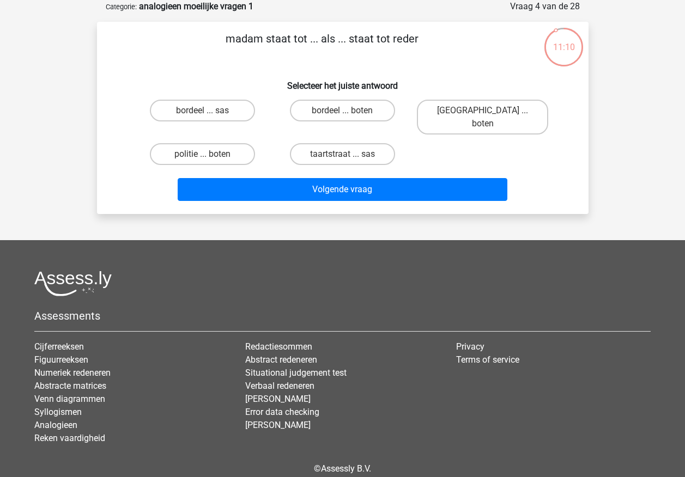
click at [346, 154] on input "taartstraat ... sas" at bounding box center [345, 157] width 7 height 7
radio input "true"
click at [346, 154] on input "taartstraat ... sas" at bounding box center [345, 157] width 7 height 7
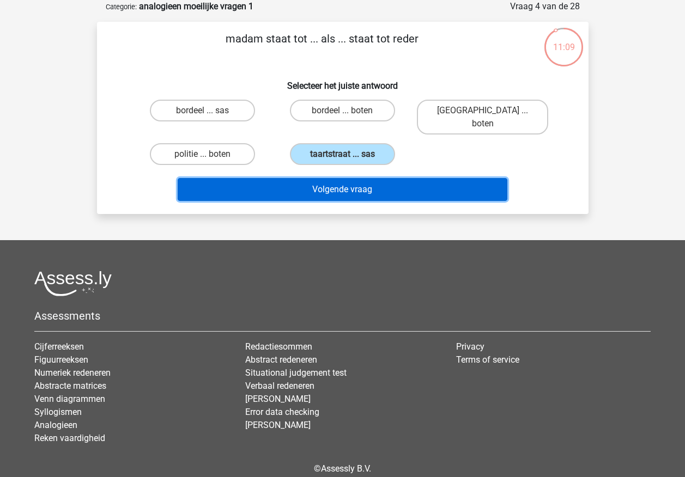
click at [350, 178] on button "Volgende vraag" at bounding box center [343, 189] width 330 height 23
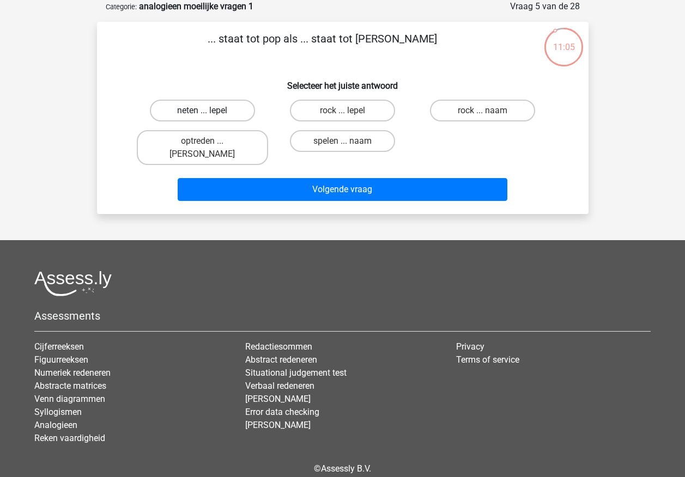
click at [217, 111] on label "neten ... lepel" at bounding box center [202, 111] width 105 height 22
click at [209, 111] on input "neten ... lepel" at bounding box center [205, 114] width 7 height 7
radio input "true"
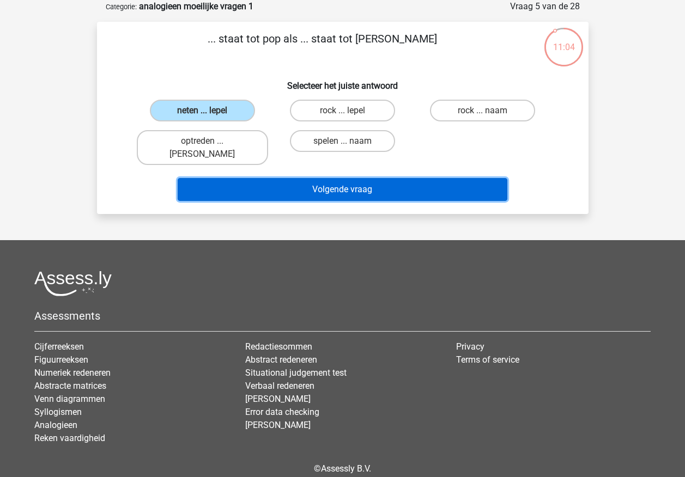
click at [273, 178] on button "Volgende vraag" at bounding box center [343, 189] width 330 height 23
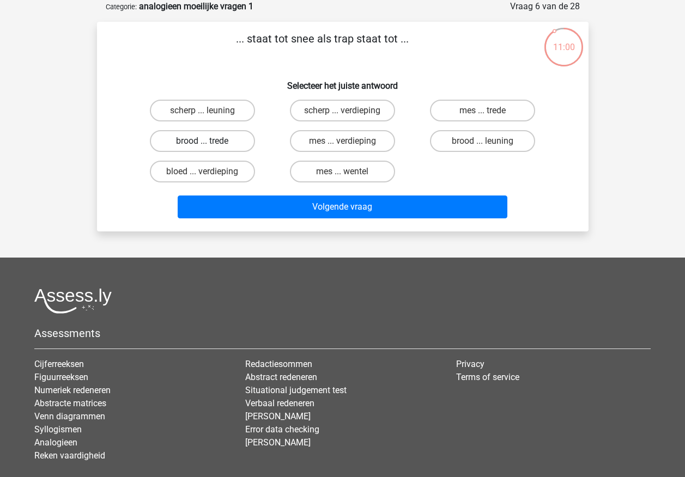
click at [237, 137] on label "brood ... trede" at bounding box center [202, 141] width 105 height 22
click at [209, 141] on input "brood ... trede" at bounding box center [205, 144] width 7 height 7
radio input "true"
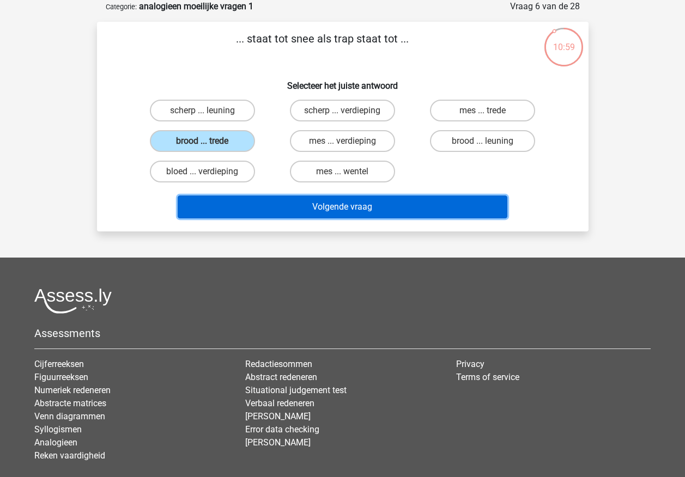
click at [267, 204] on button "Volgende vraag" at bounding box center [343, 207] width 330 height 23
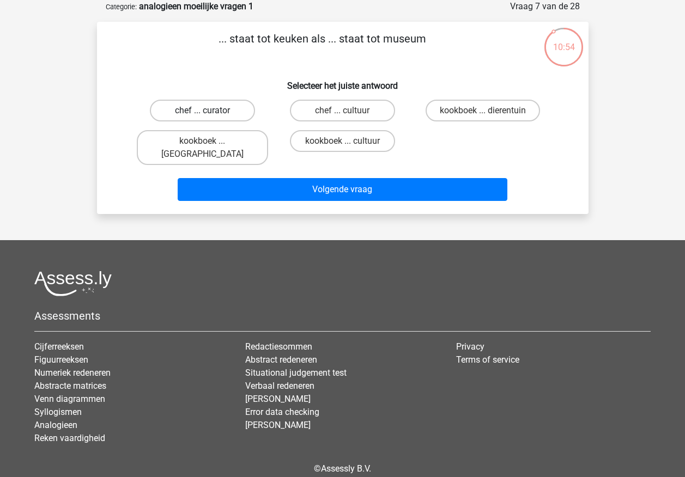
click at [244, 111] on label "chef ... curator" at bounding box center [202, 111] width 105 height 22
click at [209, 111] on input "chef ... curator" at bounding box center [205, 114] width 7 height 7
radio input "true"
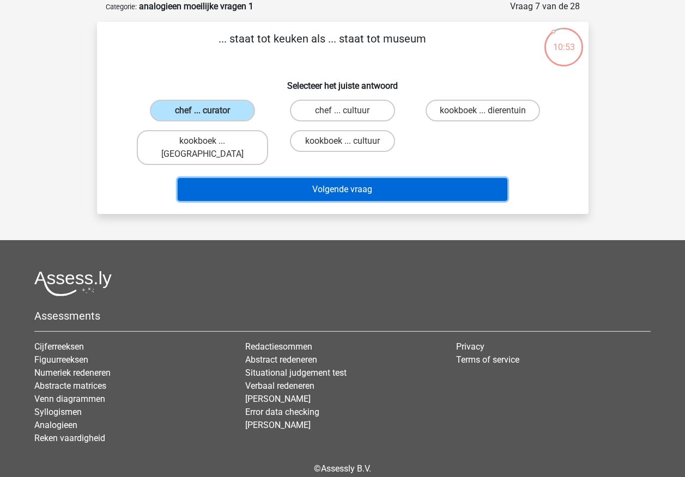
click at [275, 180] on button "Volgende vraag" at bounding box center [343, 189] width 330 height 23
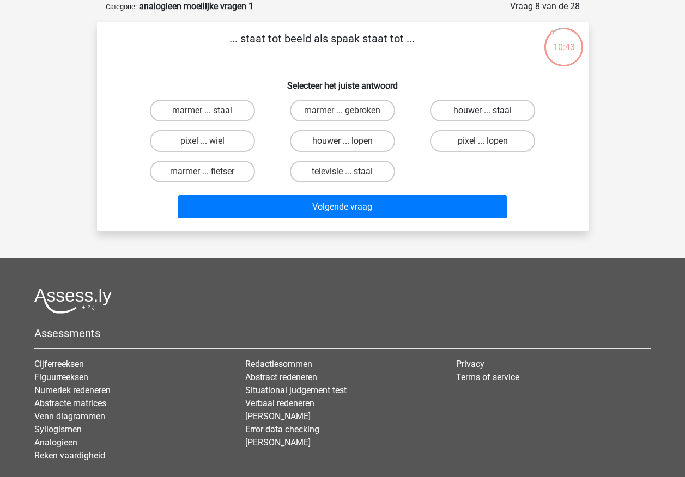
click at [455, 107] on label "houwer ... staal" at bounding box center [482, 111] width 105 height 22
click at [483, 111] on input "houwer ... staal" at bounding box center [486, 114] width 7 height 7
radio input "true"
click at [455, 107] on label "houwer ... staal" at bounding box center [482, 111] width 105 height 22
click at [483, 111] on input "houwer ... staal" at bounding box center [486, 114] width 7 height 7
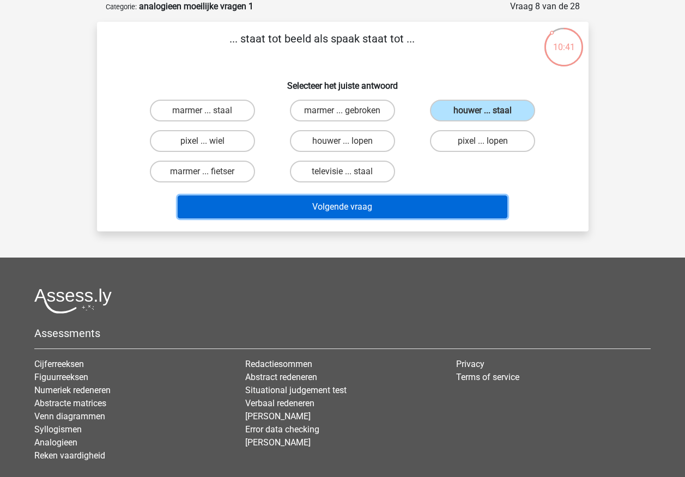
click at [338, 219] on button "Volgende vraag" at bounding box center [343, 207] width 330 height 23
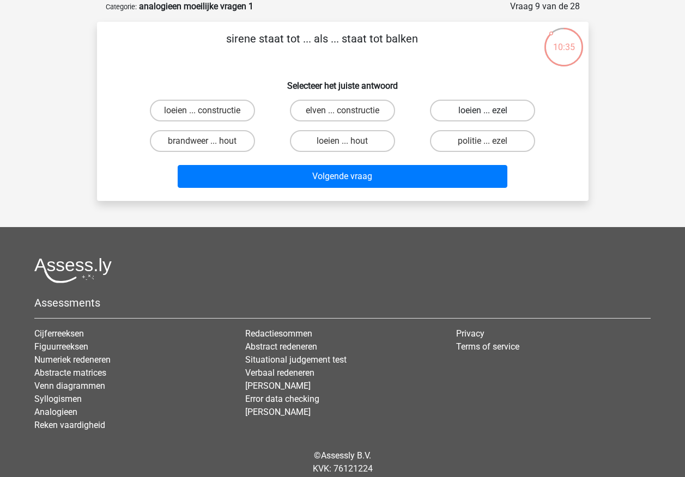
click at [450, 113] on label "loeien ... ezel" at bounding box center [482, 111] width 105 height 22
click at [483, 113] on input "loeien ... ezel" at bounding box center [486, 114] width 7 height 7
radio input "true"
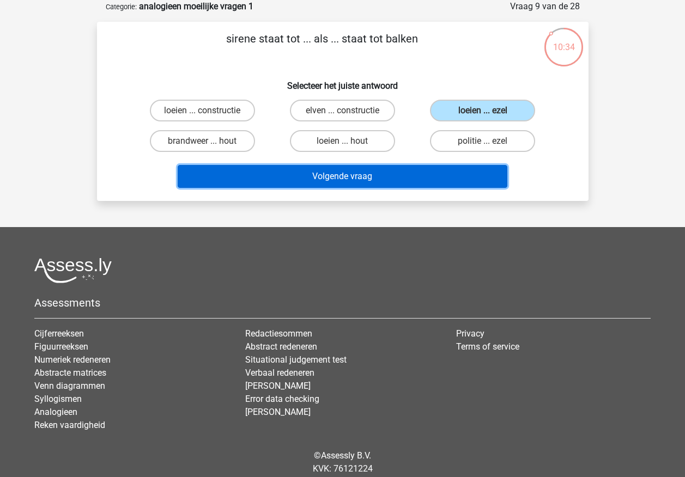
click at [419, 178] on button "Volgende vraag" at bounding box center [343, 176] width 330 height 23
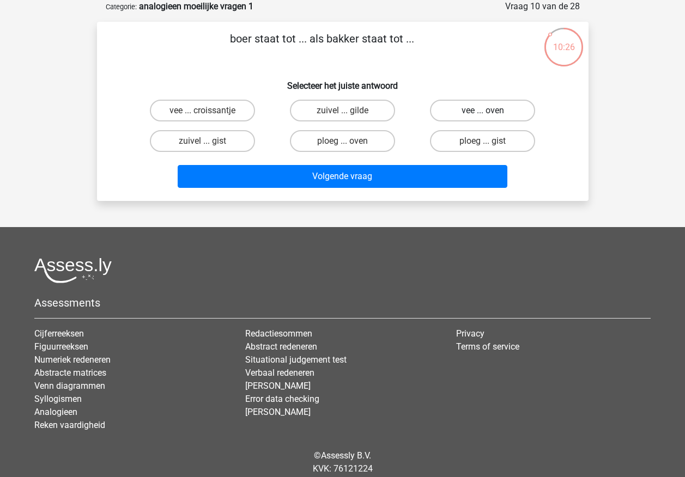
click at [438, 108] on label "vee ... oven" at bounding box center [482, 111] width 105 height 22
click at [483, 111] on input "vee ... oven" at bounding box center [486, 114] width 7 height 7
radio input "true"
click at [438, 108] on label "vee ... oven" at bounding box center [482, 111] width 105 height 22
click at [483, 111] on input "vee ... oven" at bounding box center [486, 114] width 7 height 7
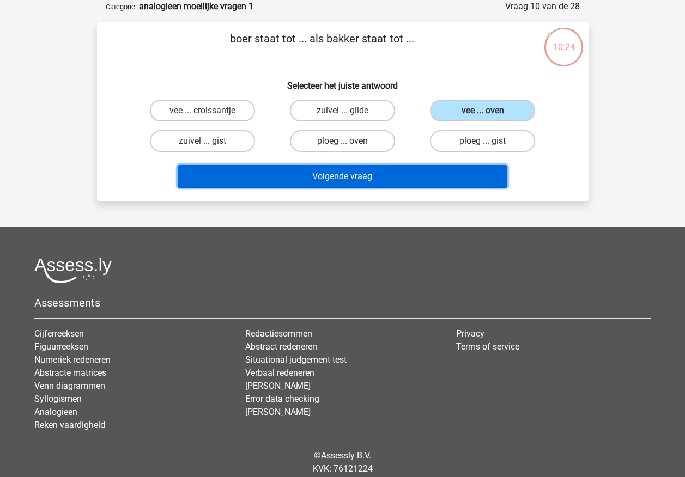
click at [407, 170] on button "Volgende vraag" at bounding box center [343, 176] width 330 height 23
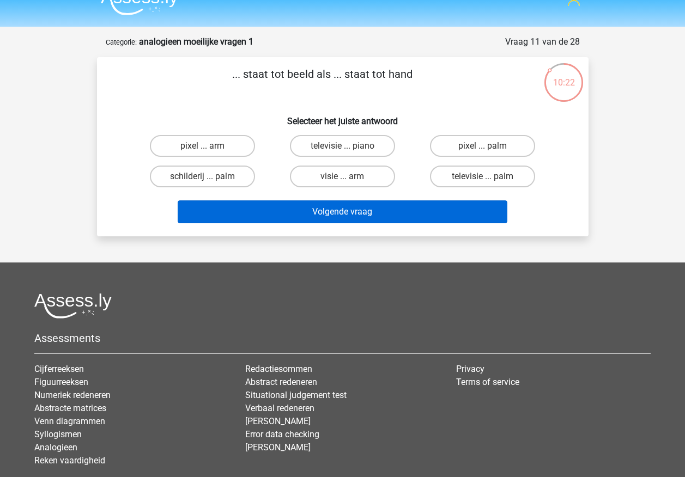
scroll to position [0, 0]
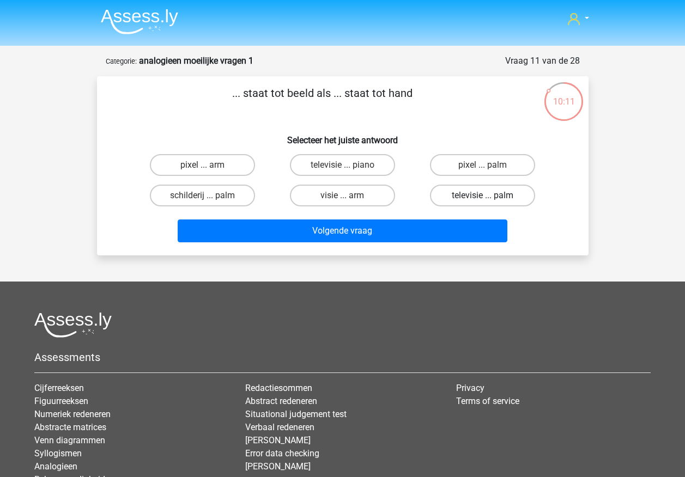
click at [461, 195] on label "televisie ... palm" at bounding box center [482, 196] width 105 height 22
click at [483, 196] on input "televisie ... palm" at bounding box center [486, 199] width 7 height 7
radio input "true"
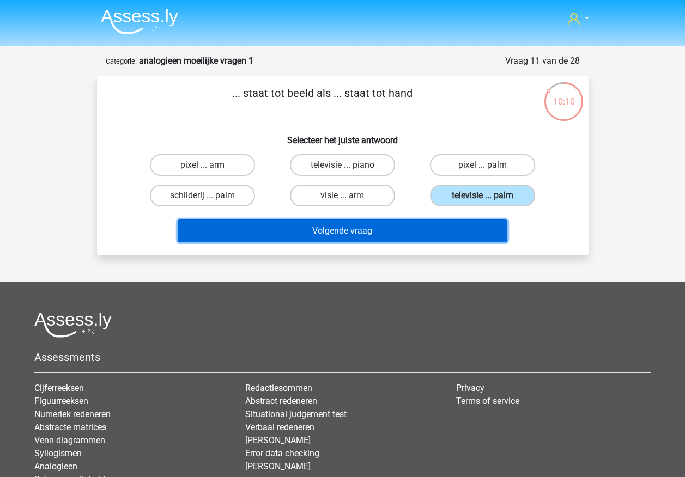
click at [441, 226] on button "Volgende vraag" at bounding box center [343, 231] width 330 height 23
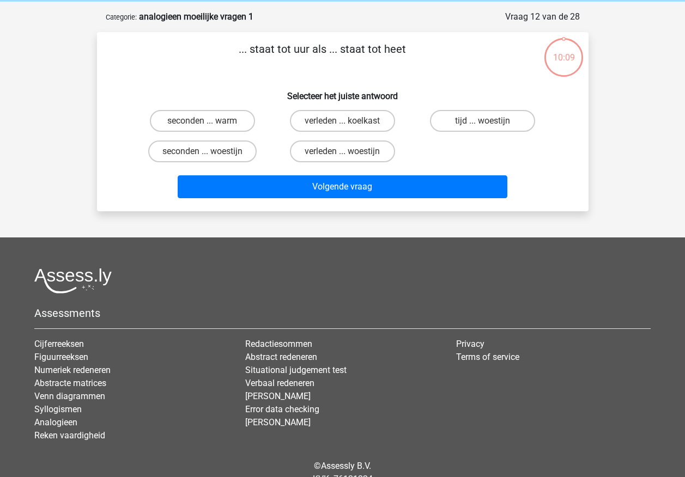
scroll to position [55, 0]
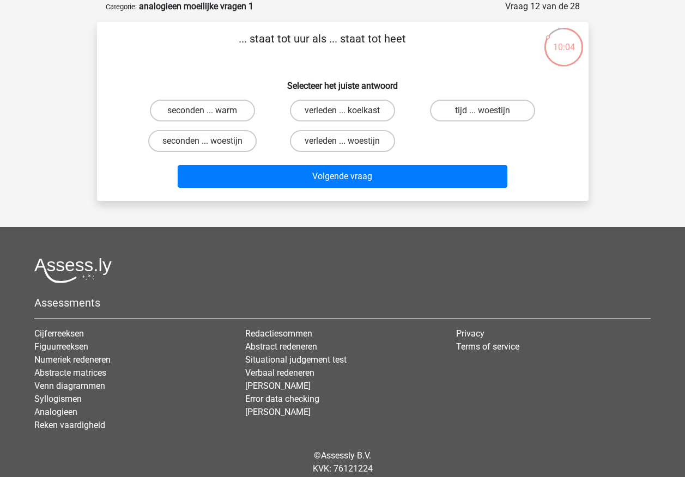
click at [208, 116] on input "seconden ... warm" at bounding box center [205, 114] width 7 height 7
radio input "true"
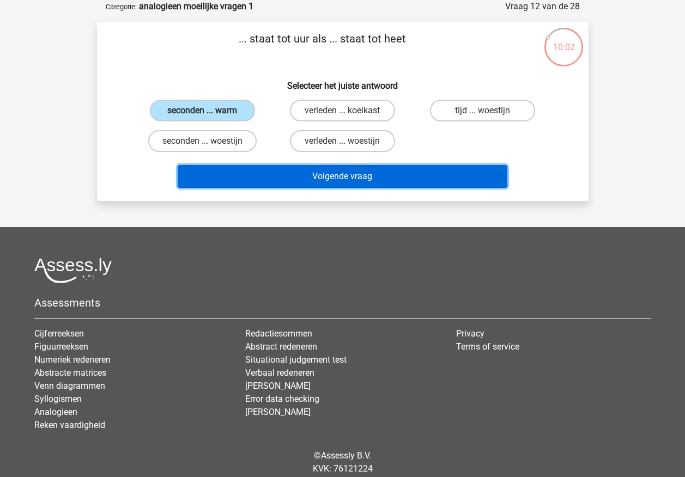
click at [257, 174] on button "Volgende vraag" at bounding box center [343, 176] width 330 height 23
